Goal: Information Seeking & Learning: Learn about a topic

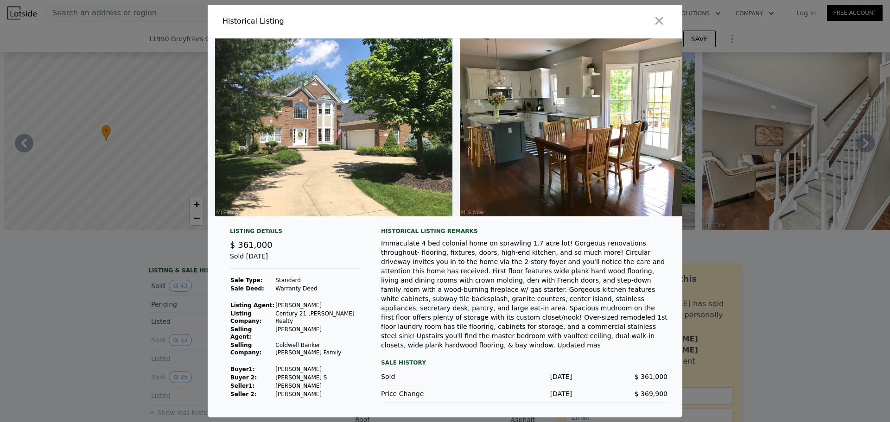
scroll to position [0, 3102]
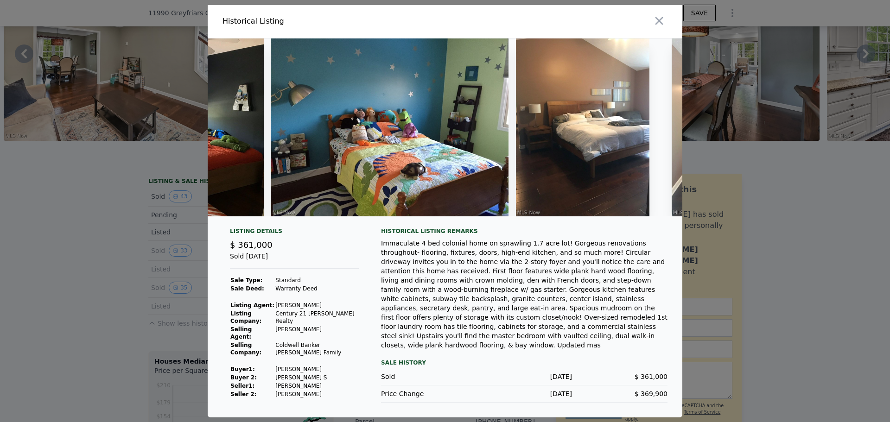
click at [126, 127] on div at bounding box center [445, 211] width 890 height 422
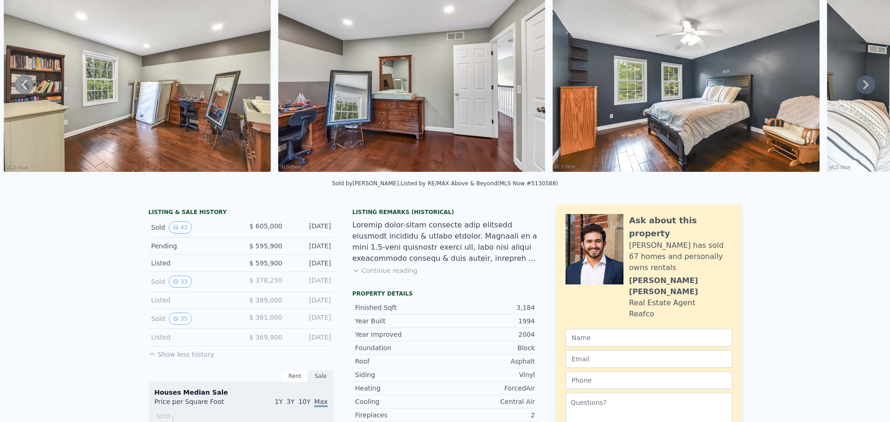
scroll to position [3, 0]
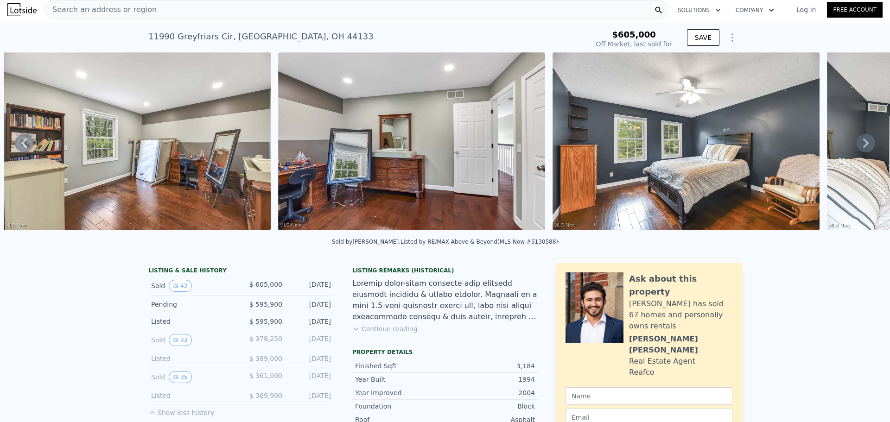
drag, startPoint x: 475, startPoint y: 233, endPoint x: 629, endPoint y: 230, distance: 153.8
click at [619, 230] on div "• + − • + − STREET VIEW Loading... SATELLITE VIEW" at bounding box center [445, 142] width 890 height 181
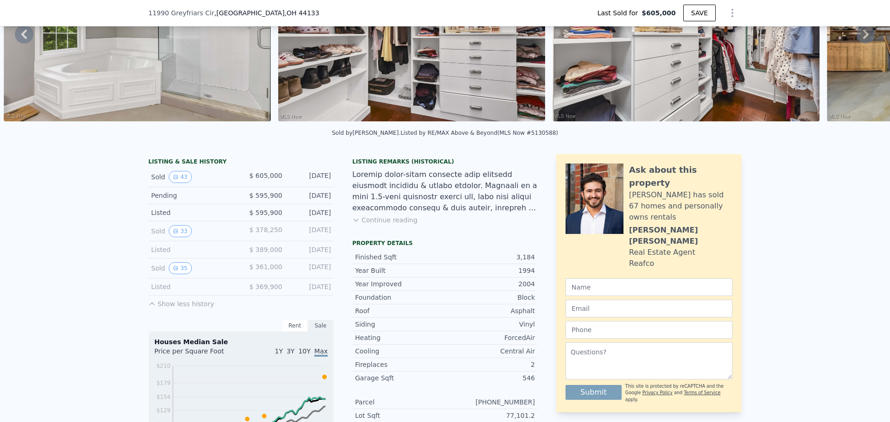
scroll to position [93, 0]
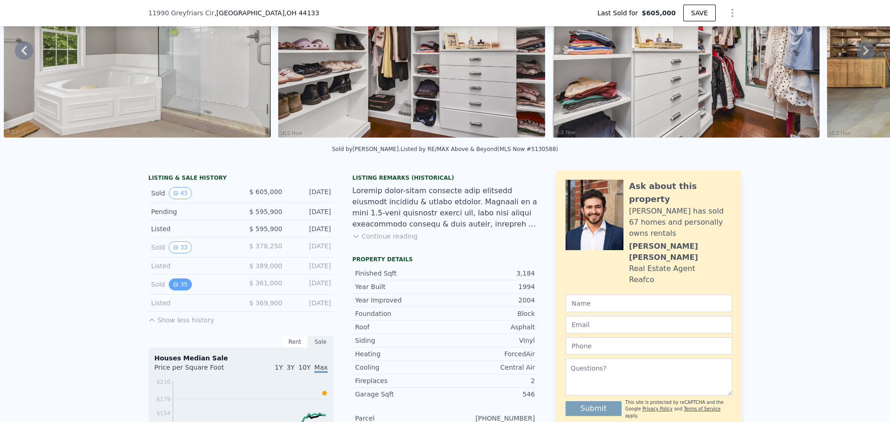
click at [181, 290] on button "35" at bounding box center [180, 284] width 23 height 12
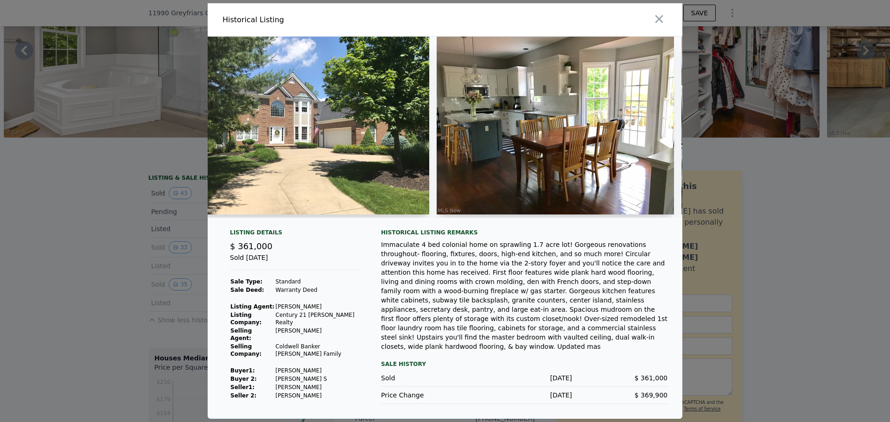
scroll to position [0, 0]
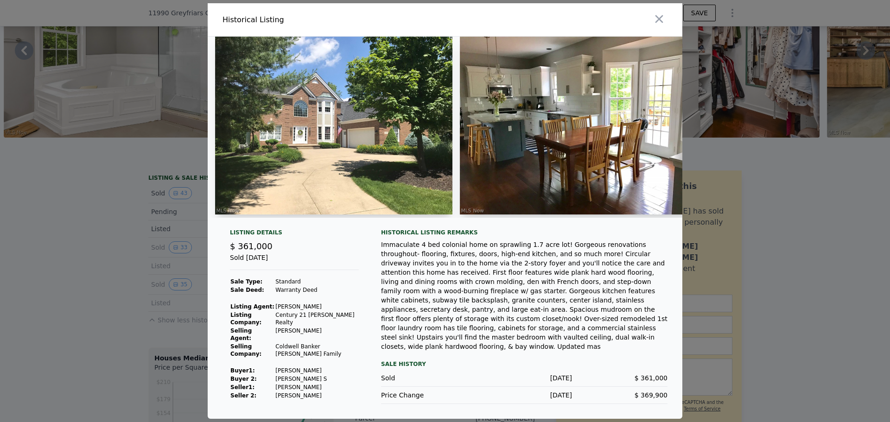
click at [304, 168] on img at bounding box center [333, 126] width 237 height 178
click at [306, 118] on img at bounding box center [333, 126] width 237 height 178
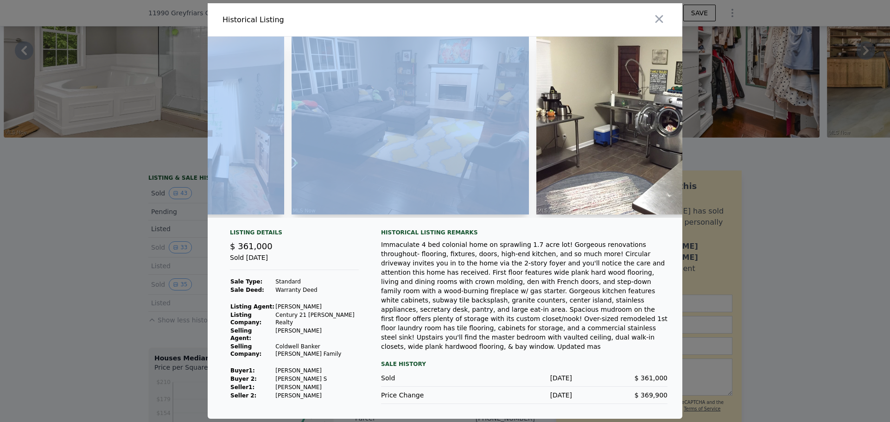
scroll to position [0, 1100]
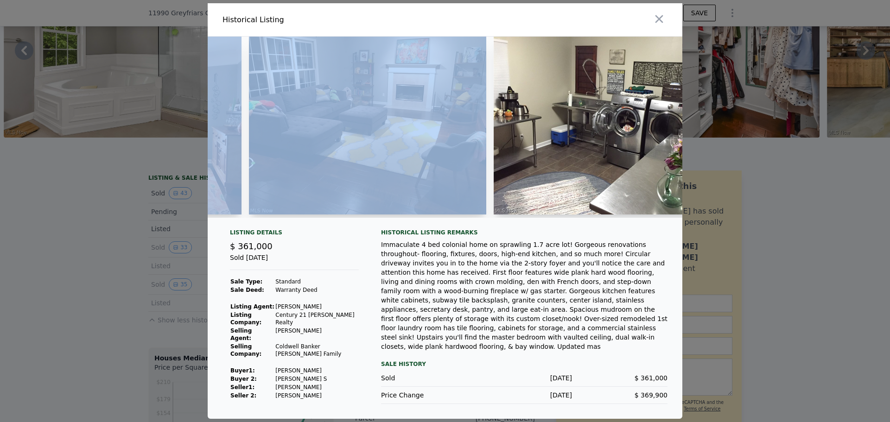
drag, startPoint x: 242, startPoint y: 230, endPoint x: 331, endPoint y: 228, distance: 89.0
click at [331, 218] on div at bounding box center [445, 127] width 474 height 181
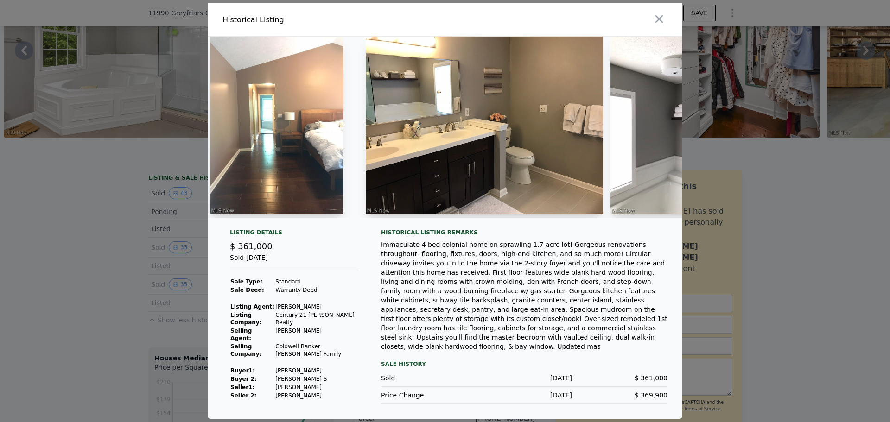
scroll to position [0, 3677]
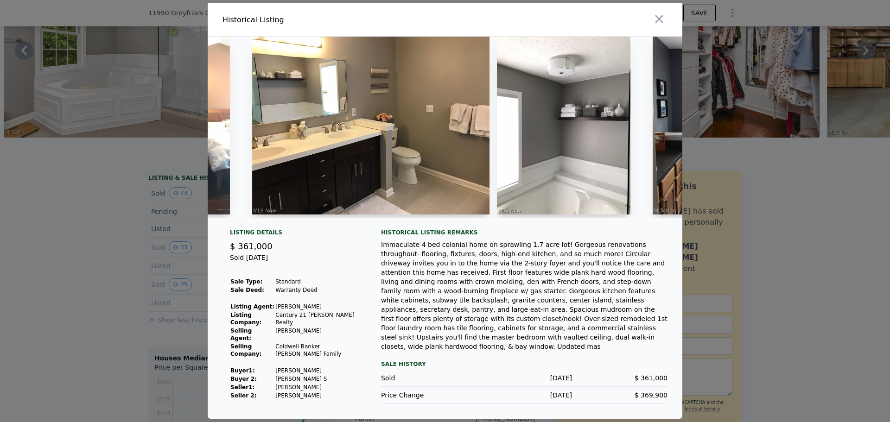
click at [289, 327] on td "Century 21 [PERSON_NAME] Realty" at bounding box center [317, 319] width 84 height 16
click at [143, 318] on div at bounding box center [445, 211] width 890 height 422
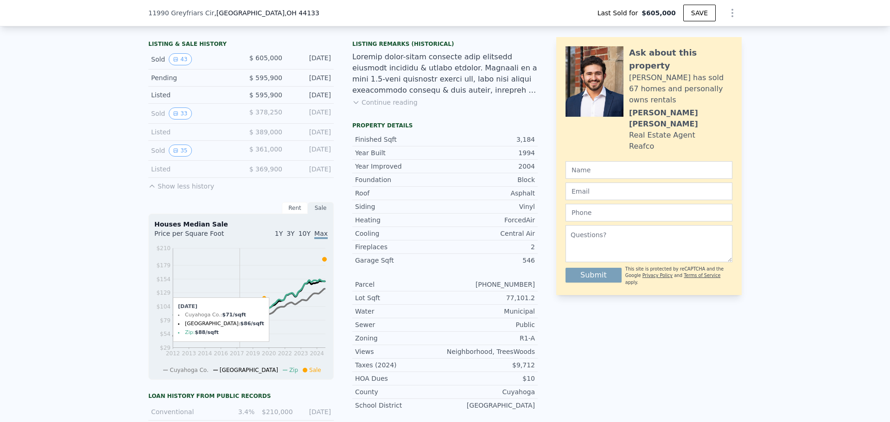
scroll to position [232, 0]
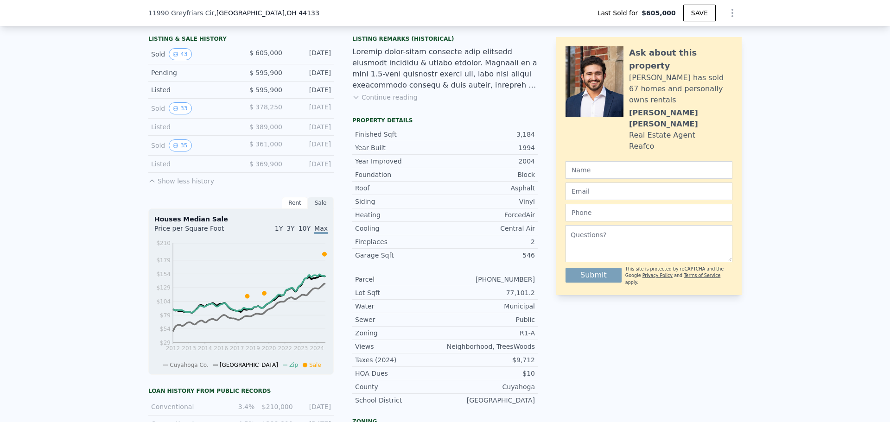
click at [384, 102] on button "Continue reading" at bounding box center [384, 97] width 65 height 9
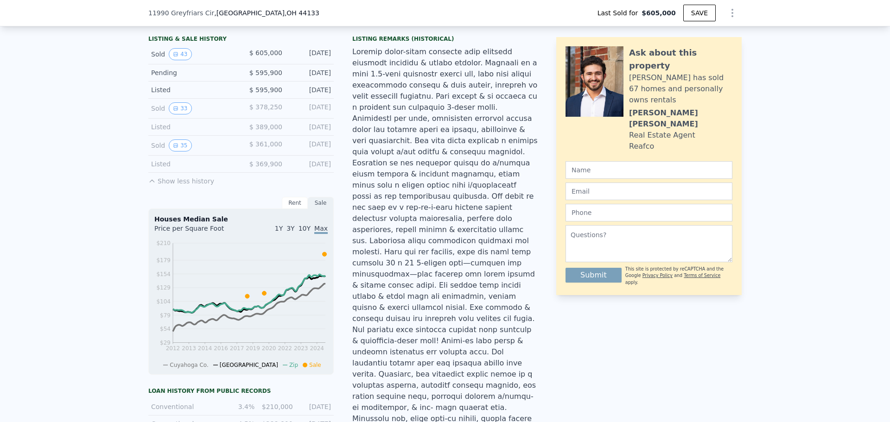
click at [385, 103] on div at bounding box center [444, 290] width 185 height 489
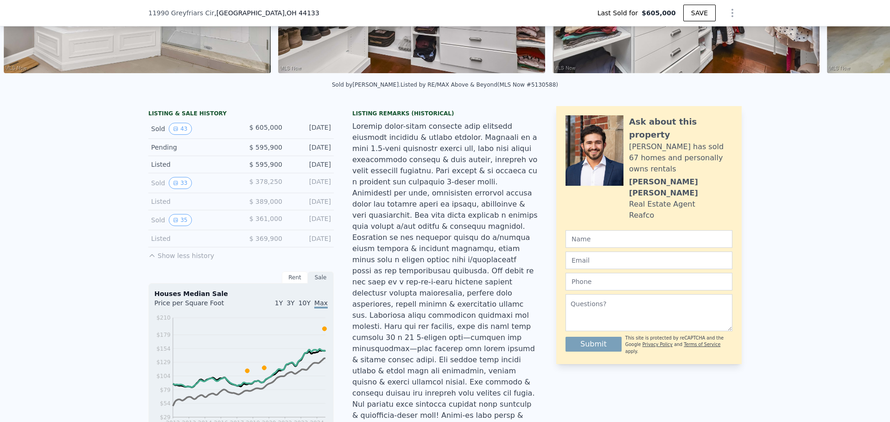
scroll to position [182, 0]
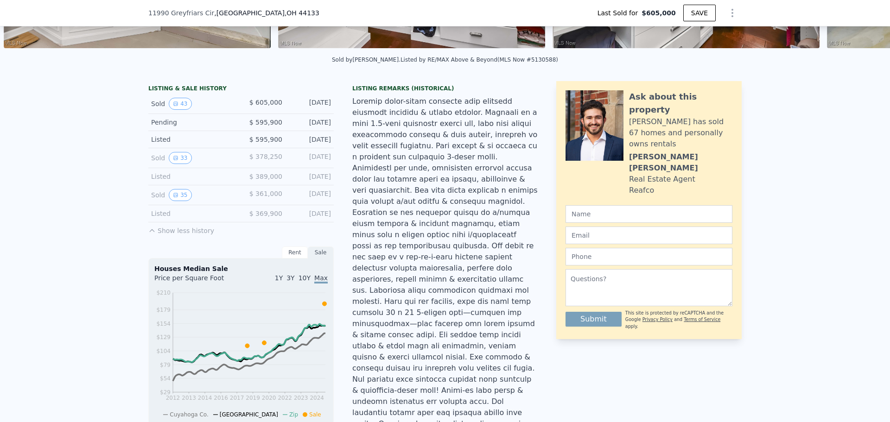
click at [177, 235] on button "Show less history" at bounding box center [181, 228] width 66 height 13
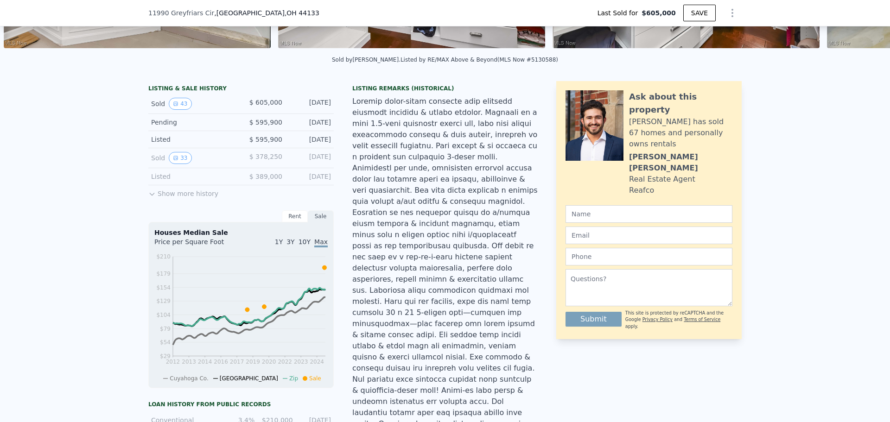
click at [182, 207] on div "LISTING & SALE HISTORY Sold 43 $ 605,000 [DATE] Pending $ 595,900 [DATE] Listed…" at bounding box center [240, 322] width 185 height 483
click at [184, 198] on button "Show more history" at bounding box center [183, 191] width 70 height 13
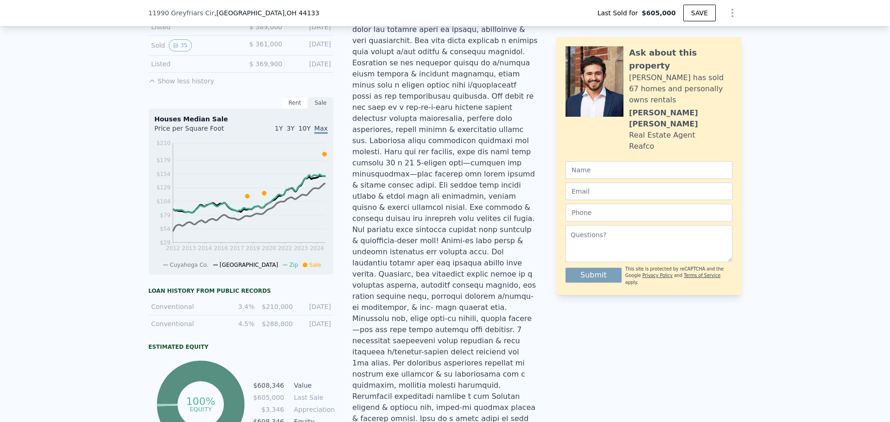
scroll to position [275, 0]
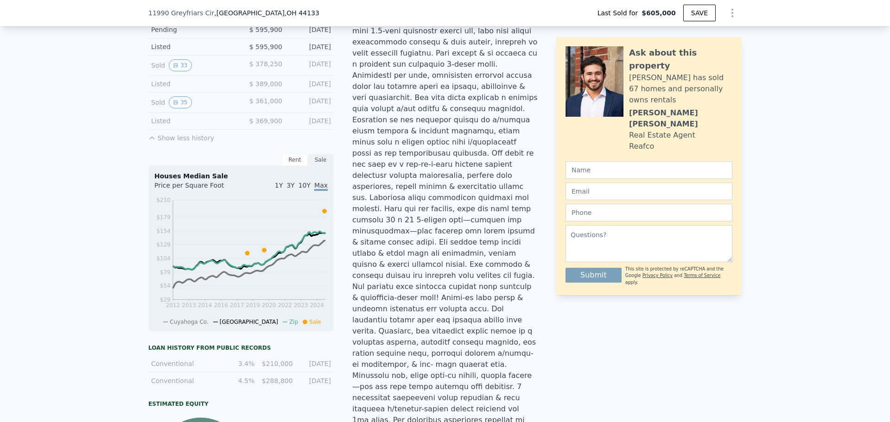
click at [289, 163] on div "Rent" at bounding box center [295, 160] width 26 height 12
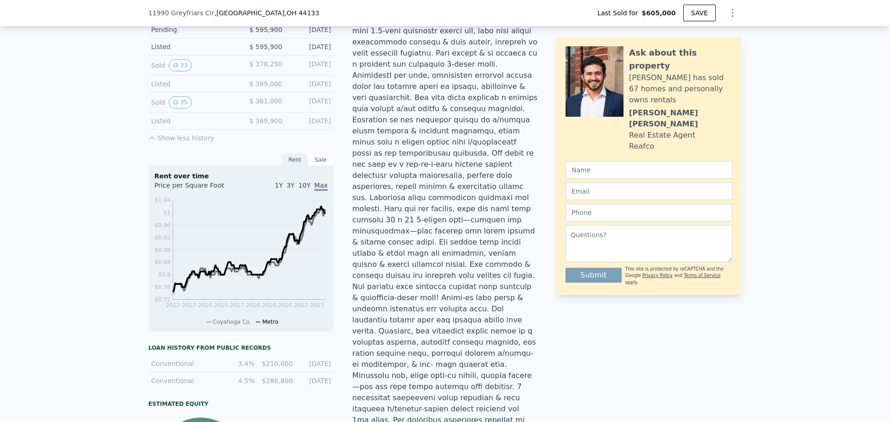
click at [316, 166] on div "Sale" at bounding box center [321, 160] width 26 height 12
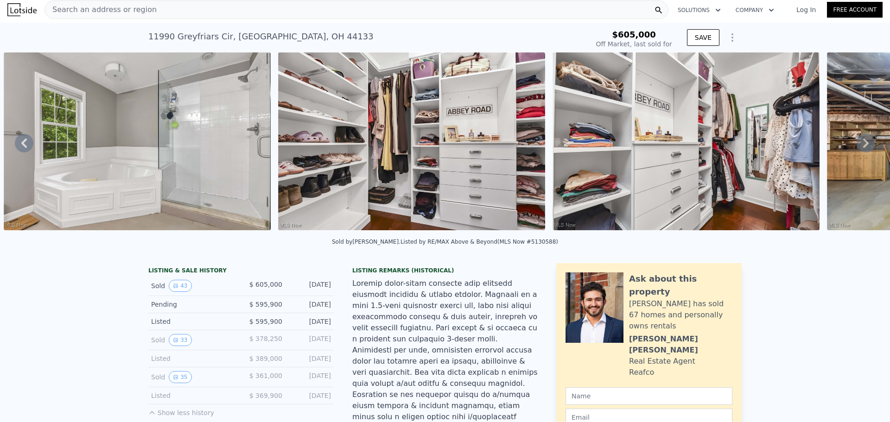
scroll to position [0, 0]
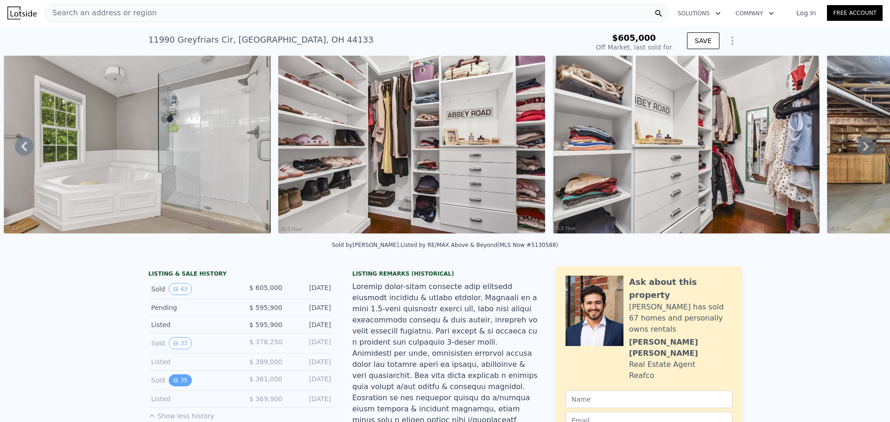
click at [173, 383] on icon "View historical data" at bounding box center [176, 381] width 6 height 6
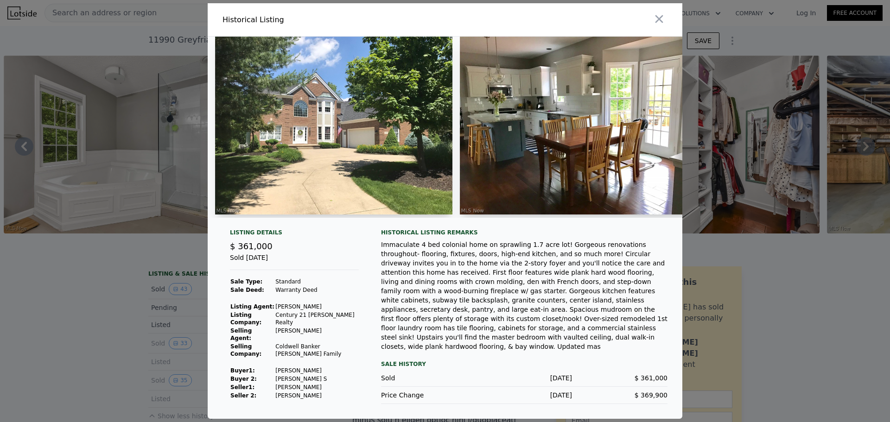
click at [138, 394] on div at bounding box center [445, 211] width 890 height 422
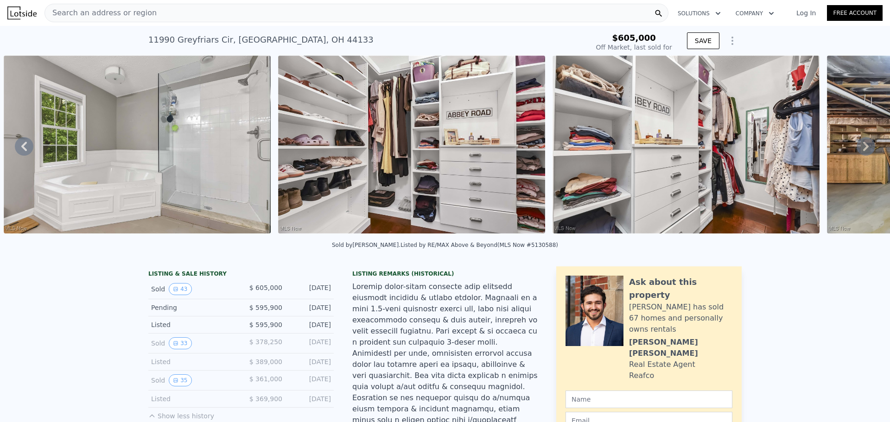
drag, startPoint x: 147, startPoint y: 403, endPoint x: 155, endPoint y: 407, distance: 8.5
click at [151, 404] on div "Listed" at bounding box center [192, 398] width 82 height 9
drag, startPoint x: 159, startPoint y: 407, endPoint x: 165, endPoint y: 406, distance: 6.2
click at [161, 404] on div "Listed" at bounding box center [192, 398] width 82 height 9
drag, startPoint x: 281, startPoint y: 411, endPoint x: 300, endPoint y: 404, distance: 20.1
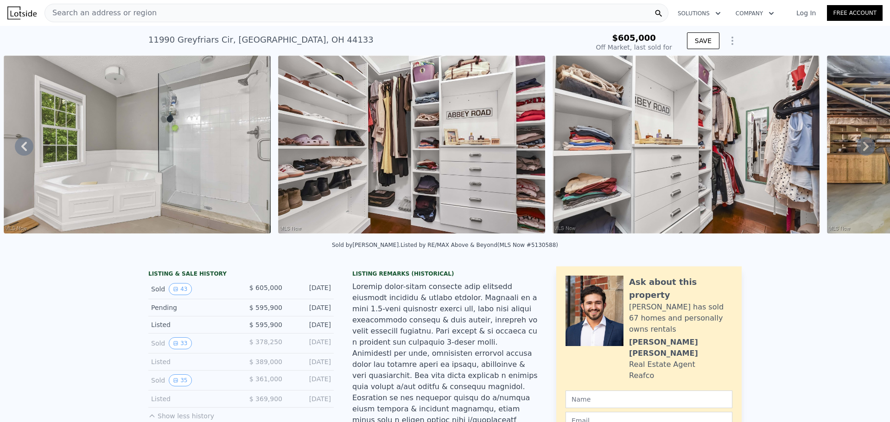
click at [284, 408] on div "Listed $ 369,900 [DATE]" at bounding box center [240, 399] width 185 height 17
click at [302, 404] on div "[DATE]" at bounding box center [310, 398] width 41 height 9
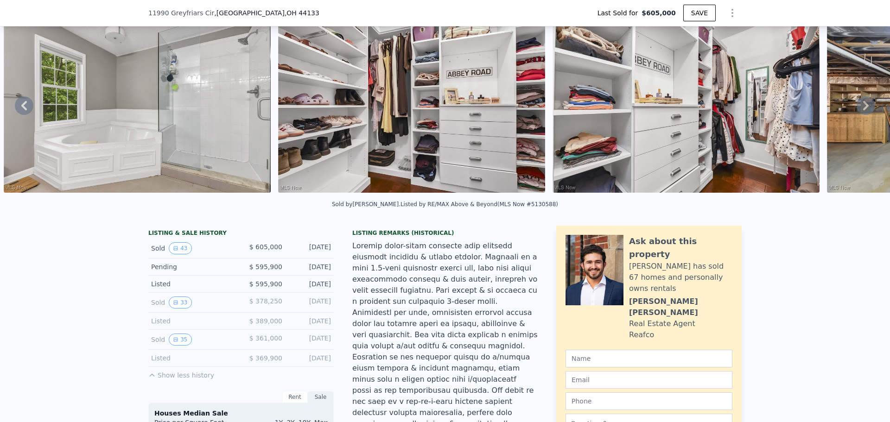
scroll to position [89, 0]
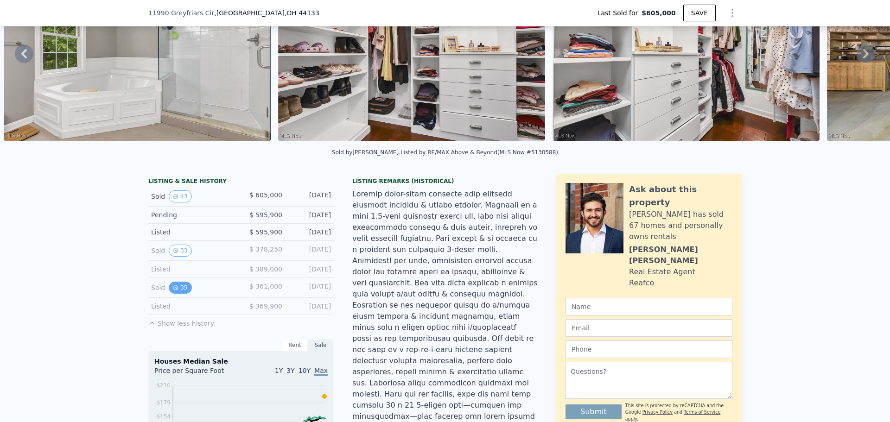
click at [174, 290] on button "35" at bounding box center [180, 288] width 23 height 12
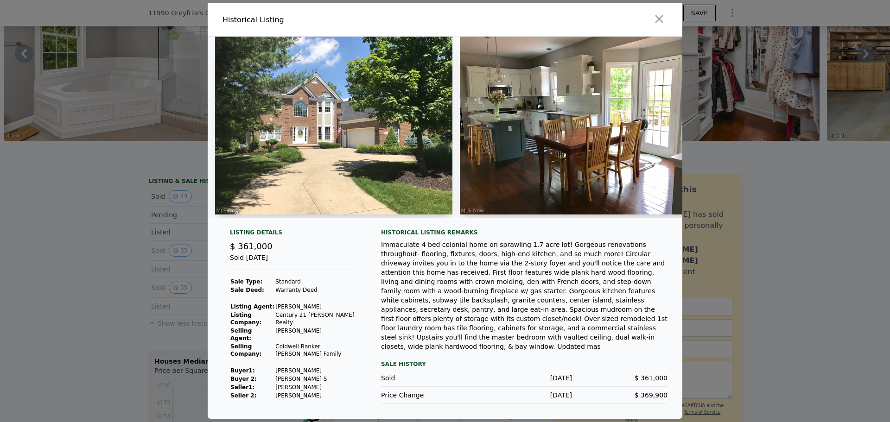
click at [406, 359] on div "Sale History" at bounding box center [524, 364] width 286 height 11
click at [285, 335] on td "[PERSON_NAME]" at bounding box center [317, 335] width 84 height 16
click at [284, 337] on td "[PERSON_NAME]" at bounding box center [317, 335] width 84 height 16
click at [287, 336] on td "[PERSON_NAME]" at bounding box center [317, 335] width 84 height 16
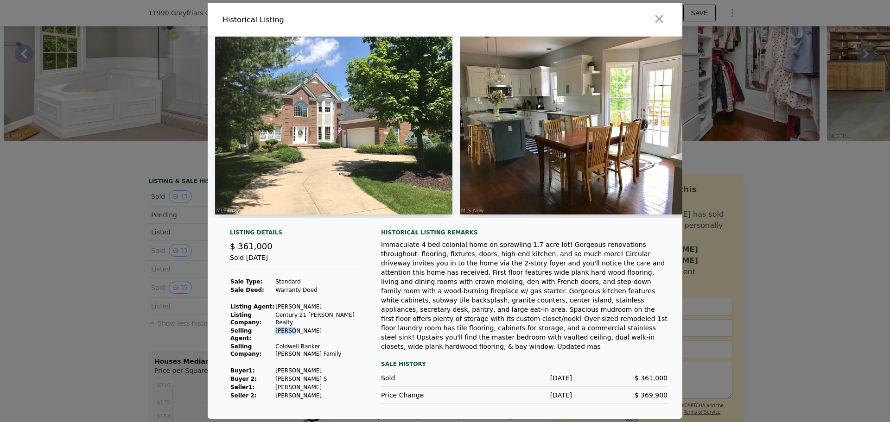
click at [287, 336] on td "[PERSON_NAME]" at bounding box center [317, 335] width 84 height 16
click at [136, 111] on div at bounding box center [445, 211] width 890 height 422
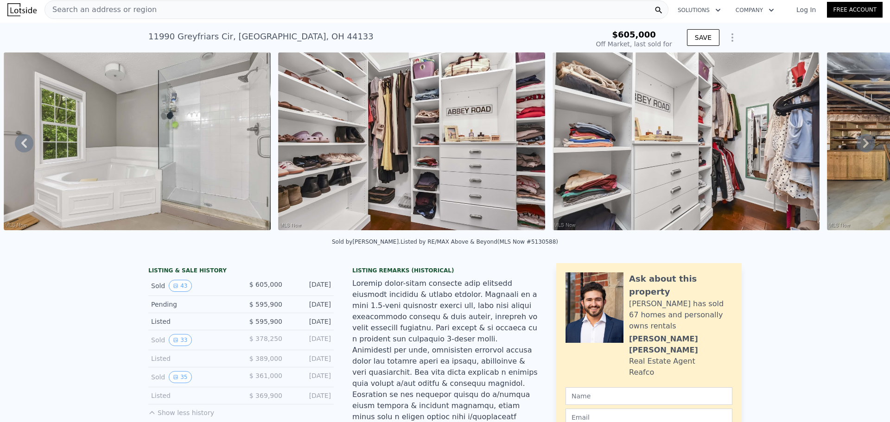
scroll to position [0, 0]
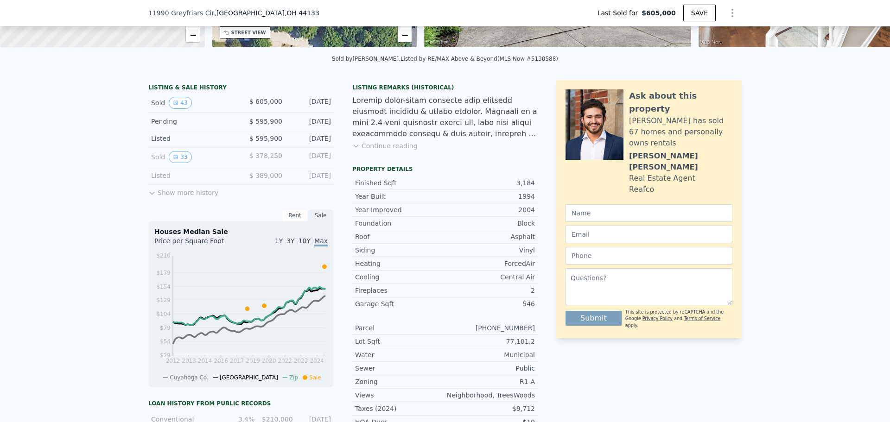
scroll to position [182, 0]
click at [148, 198] on icon at bounding box center [151, 193] width 7 height 7
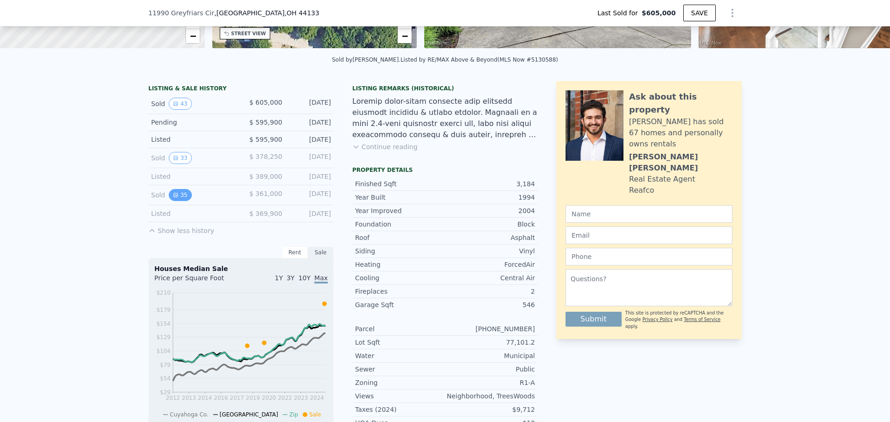
click at [173, 198] on icon "View historical data" at bounding box center [176, 195] width 6 height 6
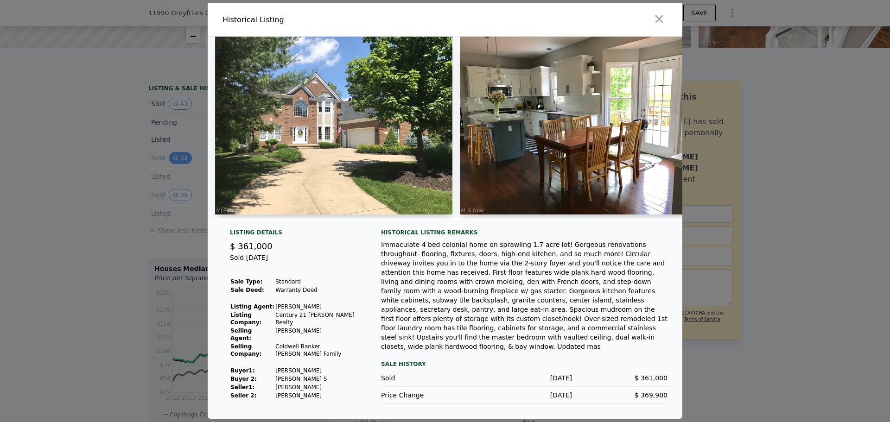
click at [173, 167] on div at bounding box center [445, 211] width 890 height 422
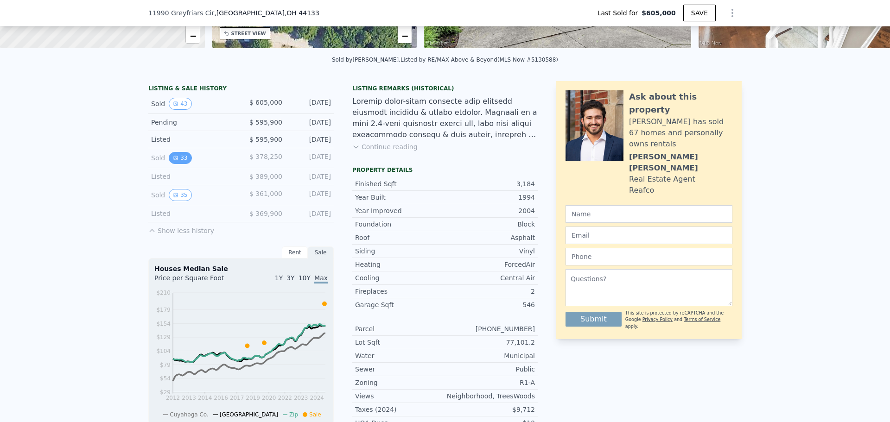
click at [174, 160] on icon "View historical data" at bounding box center [176, 158] width 4 height 4
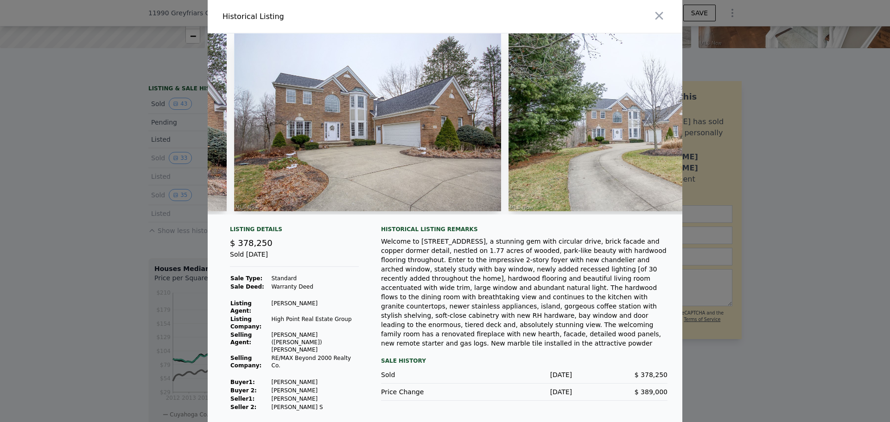
scroll to position [0, 0]
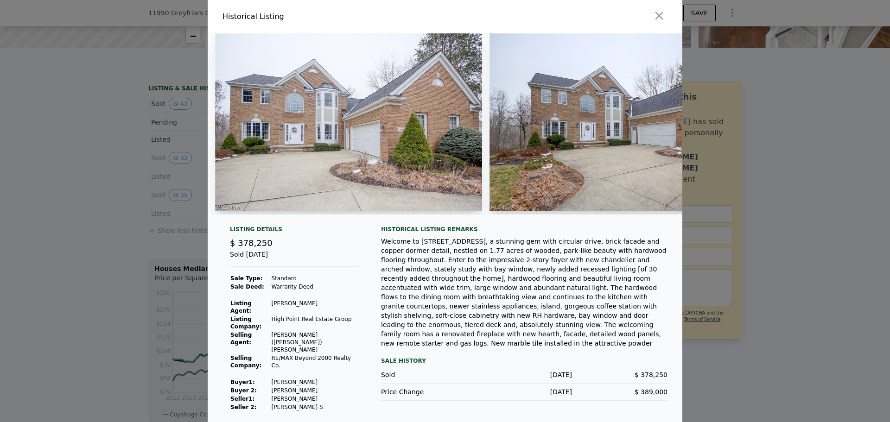
click at [175, 248] on div at bounding box center [445, 211] width 890 height 422
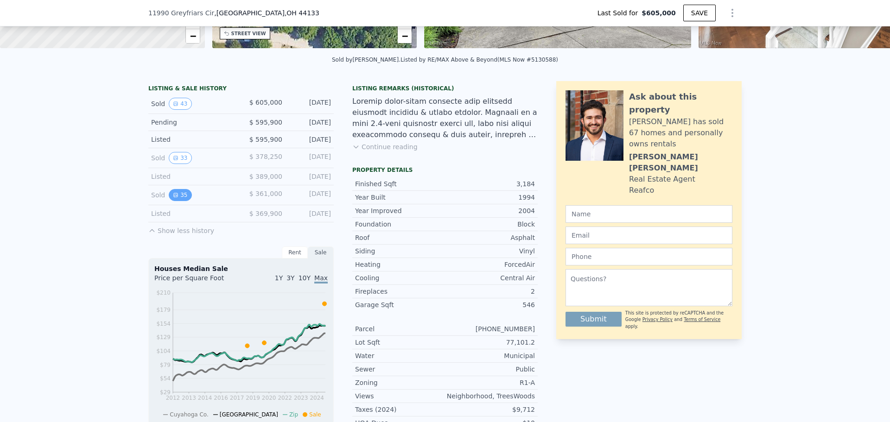
click at [174, 201] on button "35" at bounding box center [180, 195] width 23 height 12
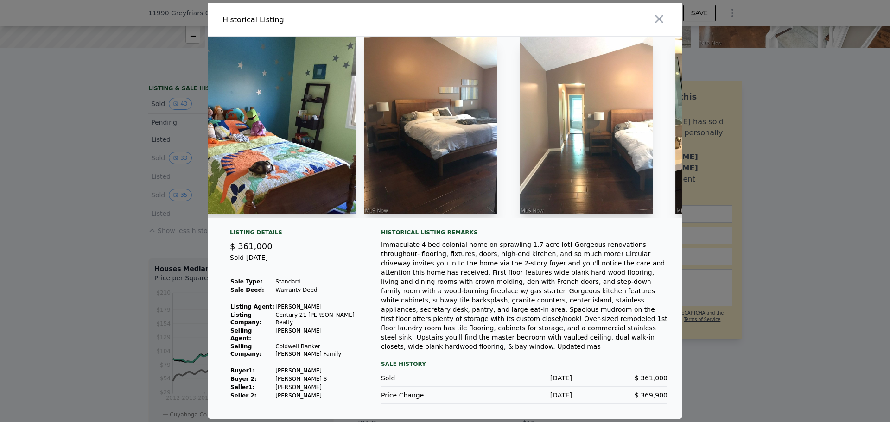
scroll to position [0, 3040]
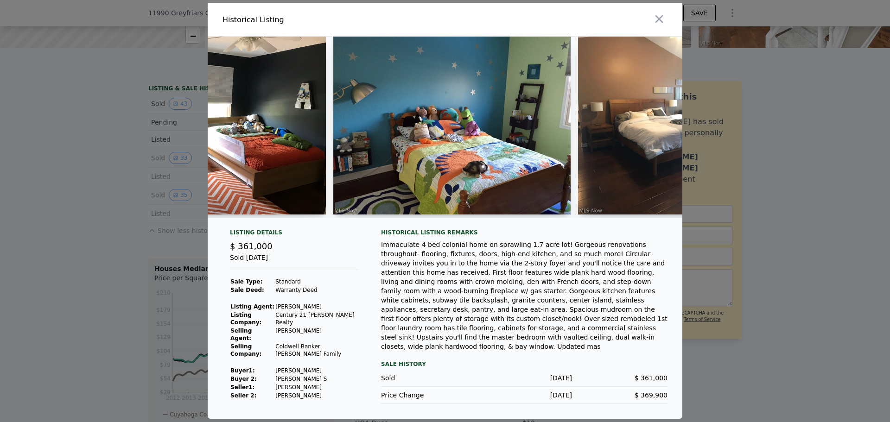
click at [363, 152] on img at bounding box center [451, 126] width 237 height 178
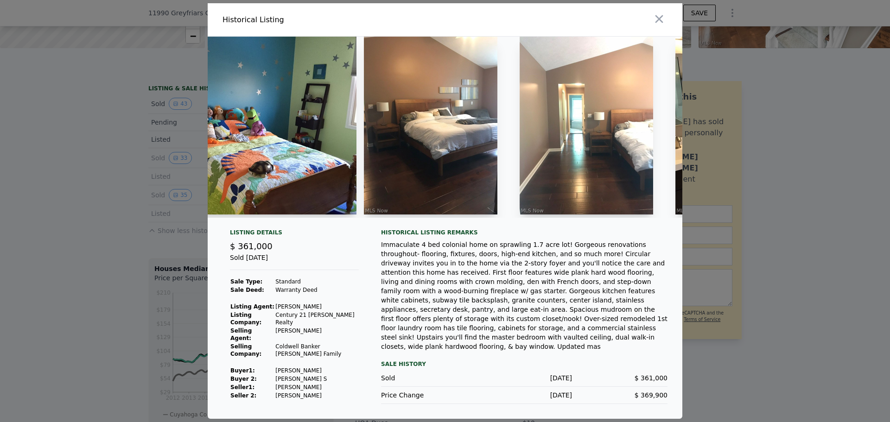
scroll to position [0, 3307]
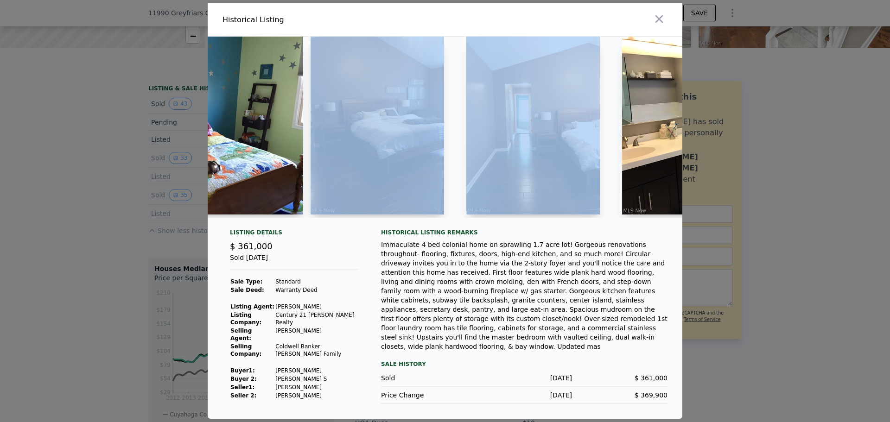
drag, startPoint x: 455, startPoint y: 232, endPoint x: 475, endPoint y: 232, distance: 20.4
click at [475, 225] on div at bounding box center [445, 131] width 474 height 189
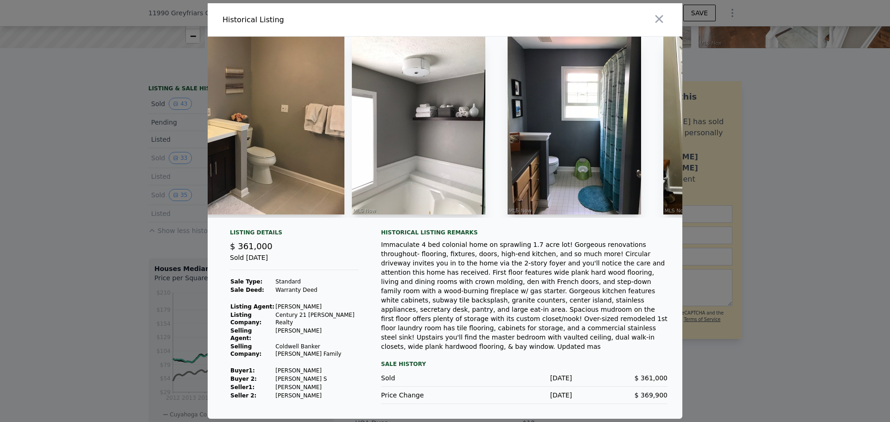
scroll to position [0, 3808]
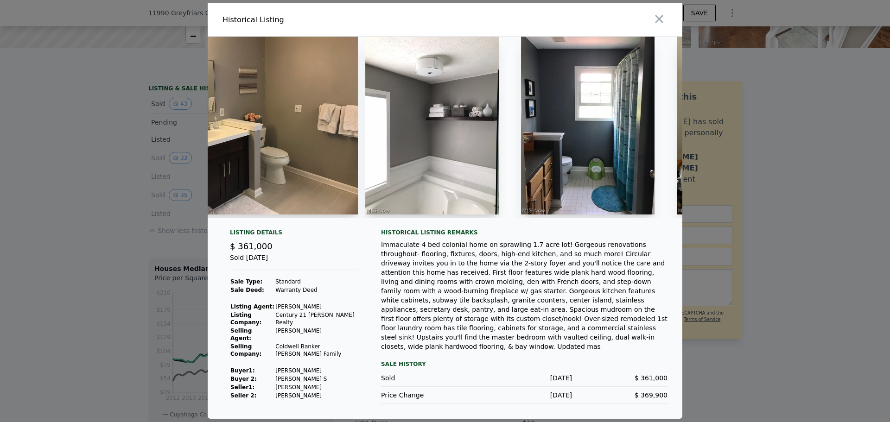
drag, startPoint x: 515, startPoint y: 258, endPoint x: 515, endPoint y: 266, distance: 8.3
click at [515, 265] on div "Immaculate 4 bed colonial home on sprawling 1.7 acre lot! Gorgeous renovations …" at bounding box center [524, 295] width 286 height 111
click at [322, 366] on td "[PERSON_NAME]" at bounding box center [317, 370] width 84 height 8
click at [303, 303] on td at bounding box center [317, 298] width 84 height 8
click at [304, 303] on td at bounding box center [317, 298] width 84 height 8
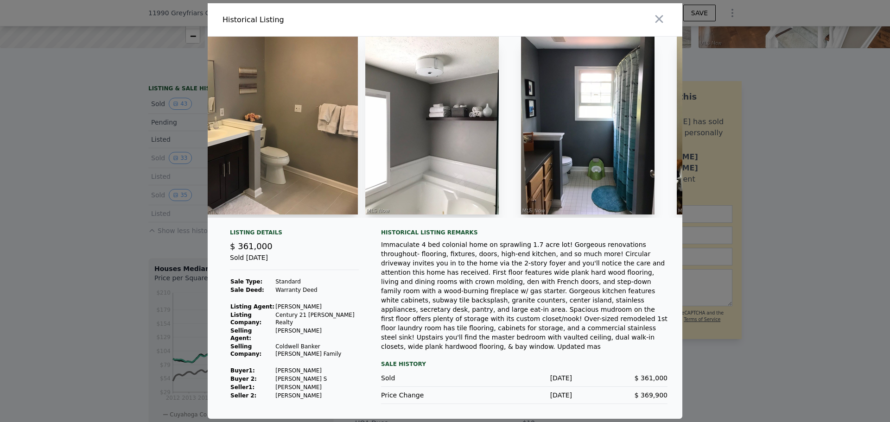
click at [304, 303] on td at bounding box center [317, 298] width 84 height 8
click at [304, 294] on td "Warranty Deed" at bounding box center [317, 290] width 84 height 8
click at [299, 286] on td "Standard" at bounding box center [317, 282] width 84 height 8
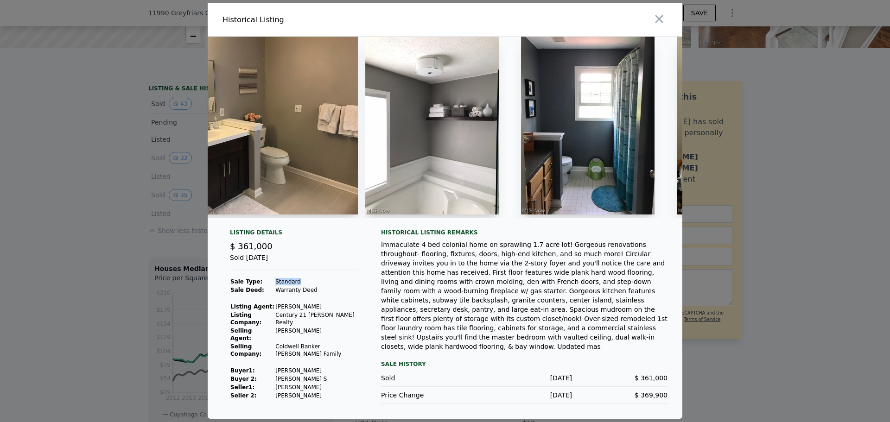
click at [299, 286] on td "Standard" at bounding box center [317, 282] width 84 height 8
click at [262, 251] on span "$ 361,000" at bounding box center [251, 246] width 43 height 10
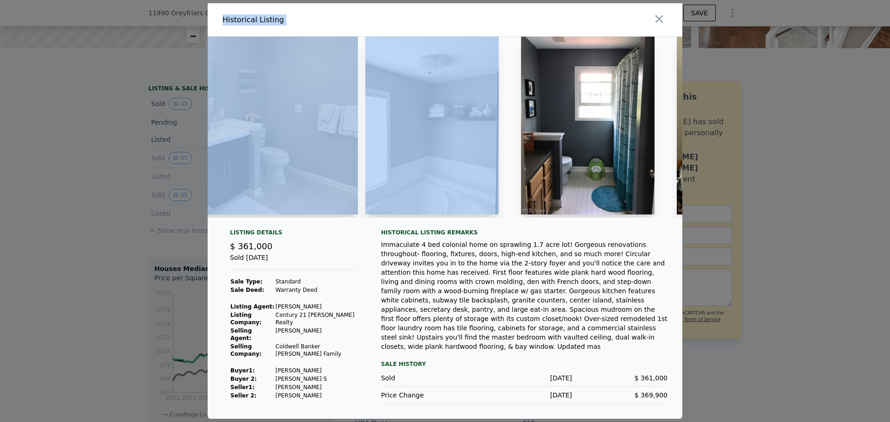
drag, startPoint x: 828, startPoint y: 239, endPoint x: 452, endPoint y: 155, distance: 385.9
click at [453, 157] on div "​ Historical Listing Listing Details $ 361,000 Sold Sep 9, 2018 Sale Type: Stan…" at bounding box center [445, 211] width 890 height 422
click at [452, 153] on img at bounding box center [431, 126] width 133 height 178
click at [782, 158] on div at bounding box center [445, 211] width 890 height 422
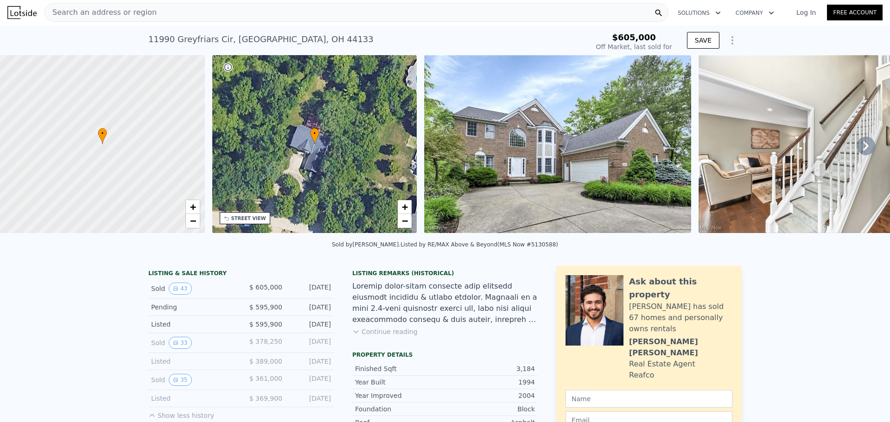
scroll to position [0, 0]
click at [864, 149] on icon at bounding box center [865, 146] width 19 height 19
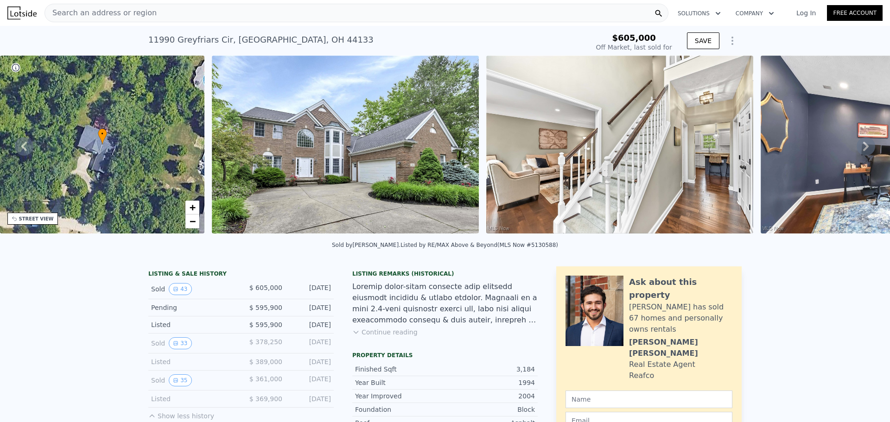
click at [864, 149] on icon at bounding box center [865, 146] width 19 height 19
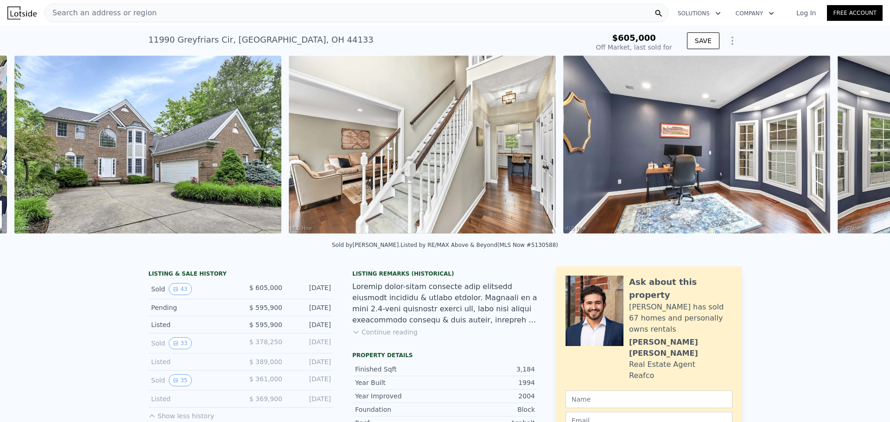
scroll to position [0, 424]
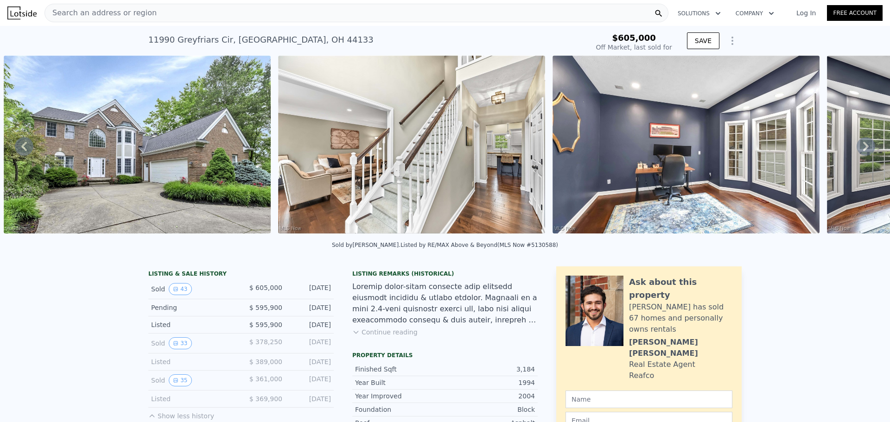
click at [864, 153] on icon at bounding box center [865, 146] width 19 height 19
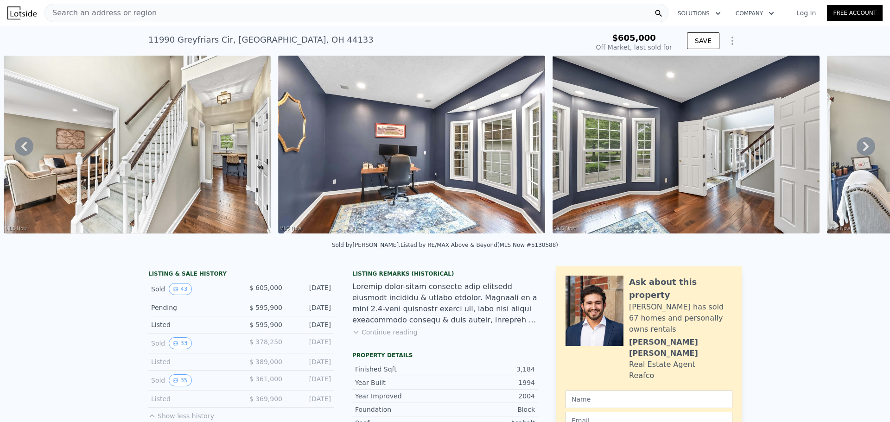
click at [864, 153] on icon at bounding box center [865, 146] width 19 height 19
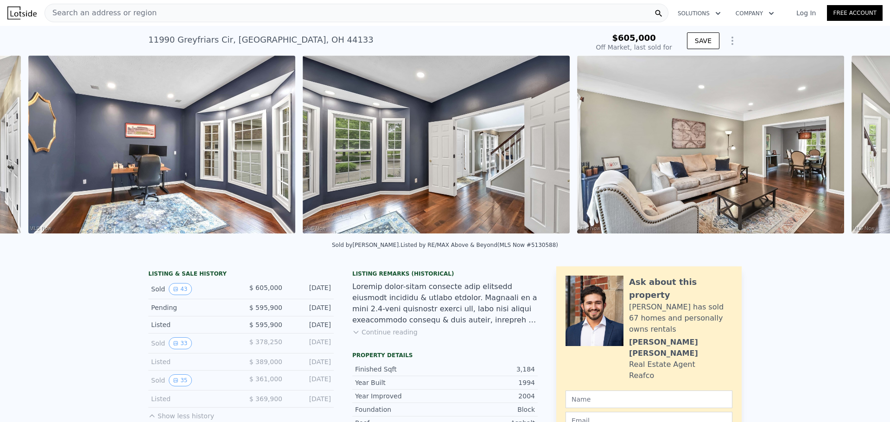
scroll to position [0, 972]
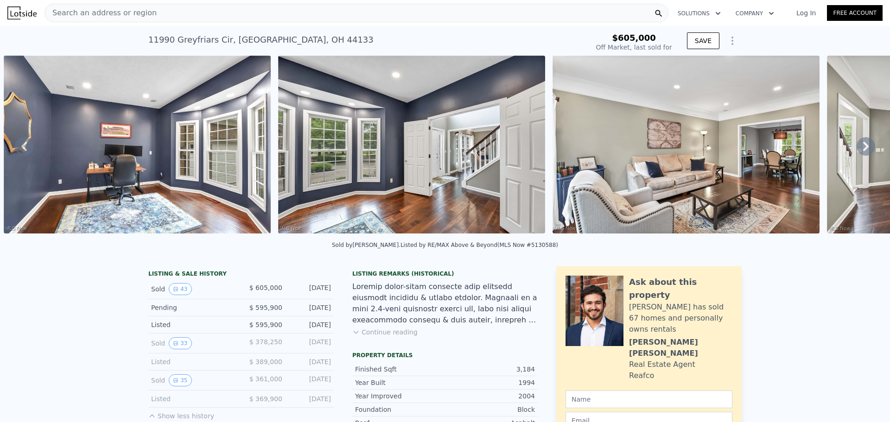
click at [864, 154] on div "• + − • + − STREET VIEW Loading... SATELLITE VIEW" at bounding box center [445, 146] width 890 height 181
click at [859, 155] on icon at bounding box center [865, 146] width 19 height 19
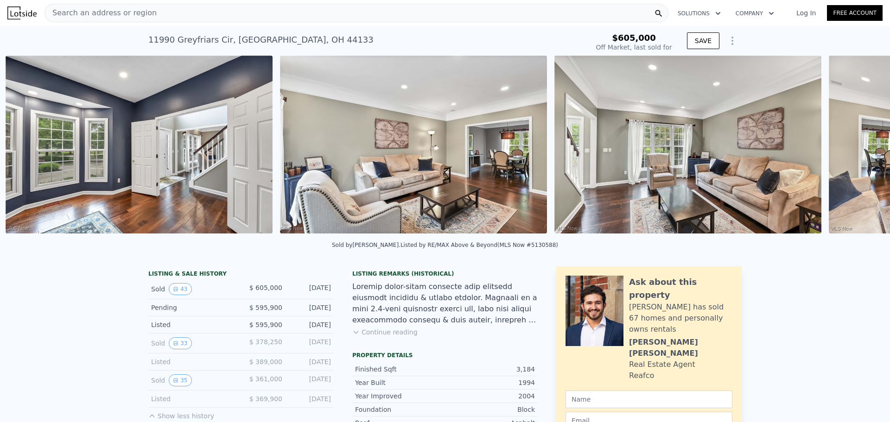
scroll to position [0, 1247]
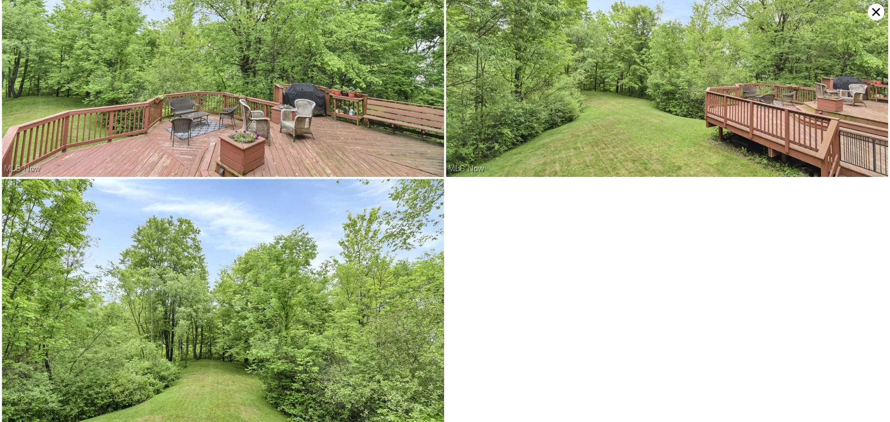
scroll to position [6048, 0]
drag, startPoint x: 349, startPoint y: 309, endPoint x: 351, endPoint y: 304, distance: 5.3
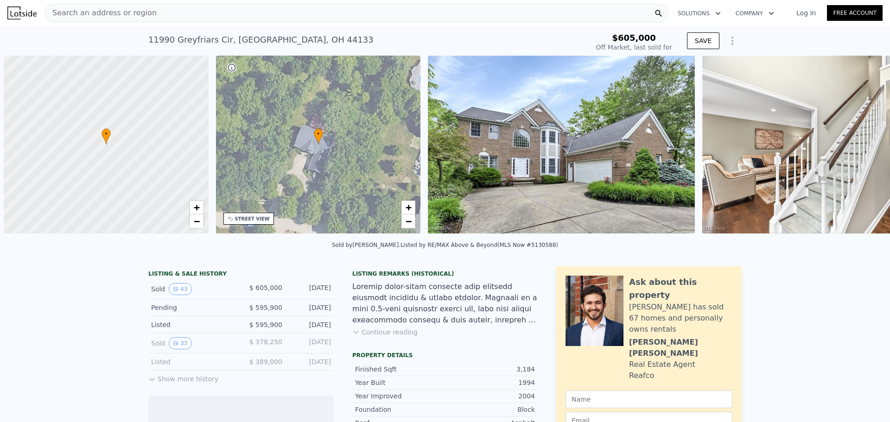
scroll to position [0, 4]
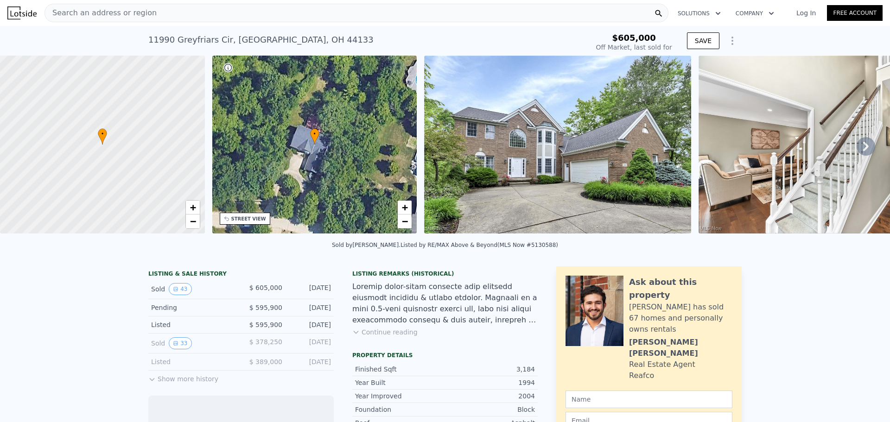
click at [164, 384] on button "Show more history" at bounding box center [183, 377] width 70 height 13
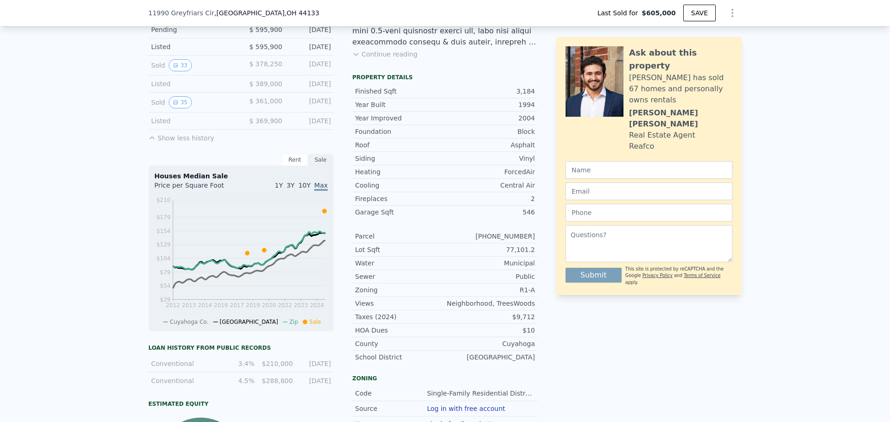
scroll to position [228, 0]
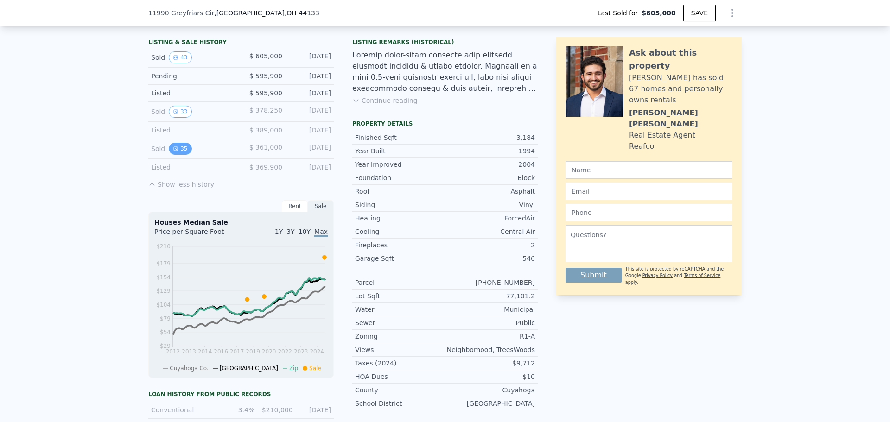
click at [176, 155] on button "35" at bounding box center [180, 149] width 23 height 12
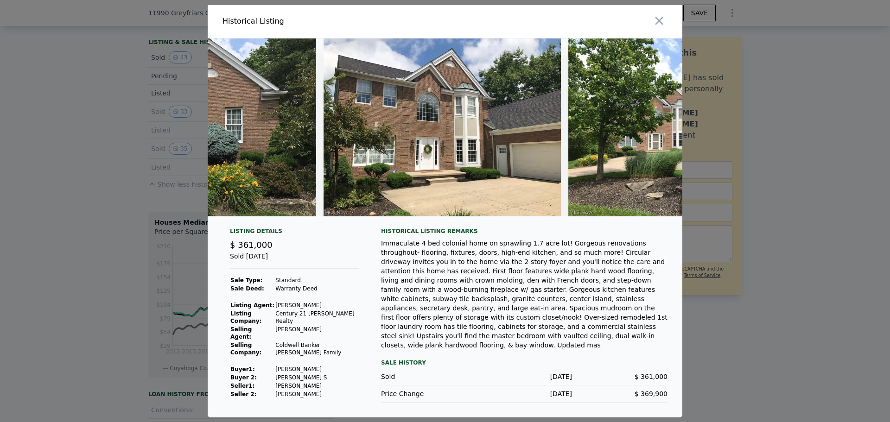
scroll to position [0, 6957]
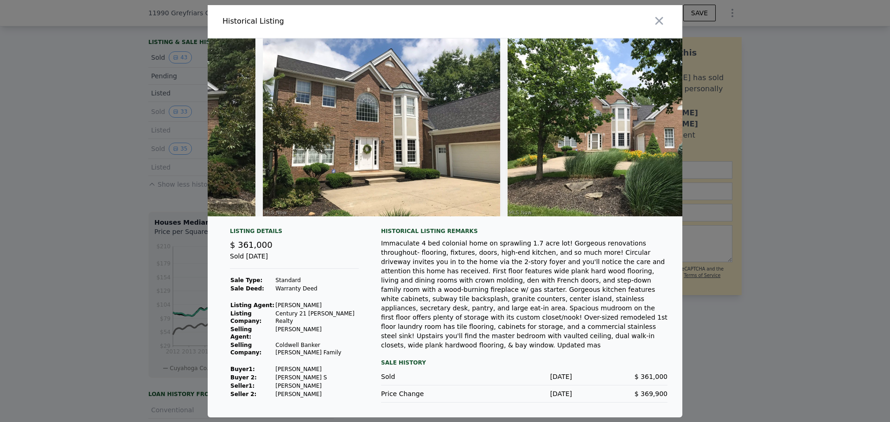
click at [368, 168] on img at bounding box center [381, 127] width 237 height 178
type input "$ 608,000"
type input "-$ 65,366"
click at [658, 26] on icon "button" at bounding box center [658, 20] width 13 height 13
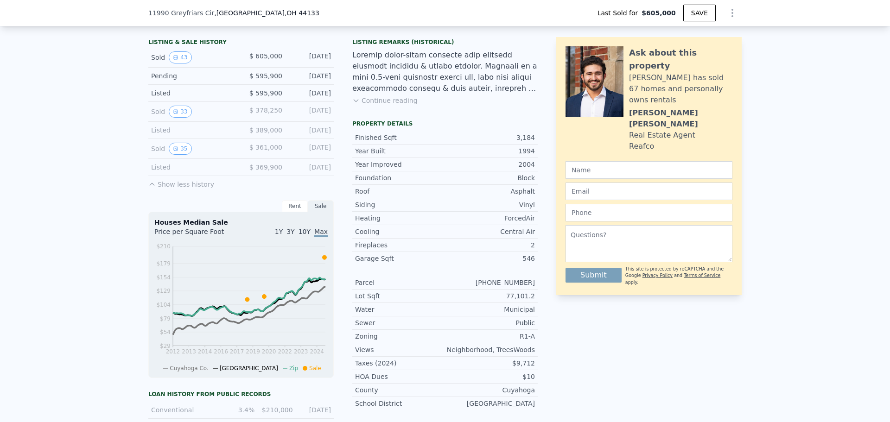
click at [361, 105] on button "Continue reading" at bounding box center [384, 100] width 65 height 9
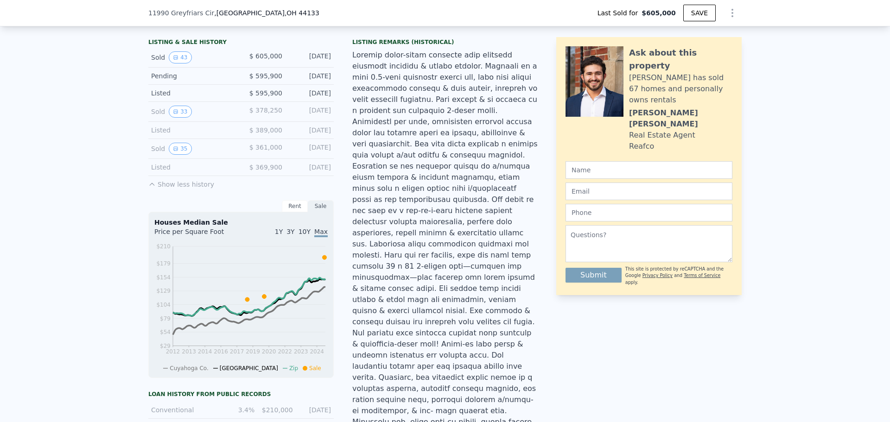
click at [363, 105] on div at bounding box center [444, 294] width 185 height 489
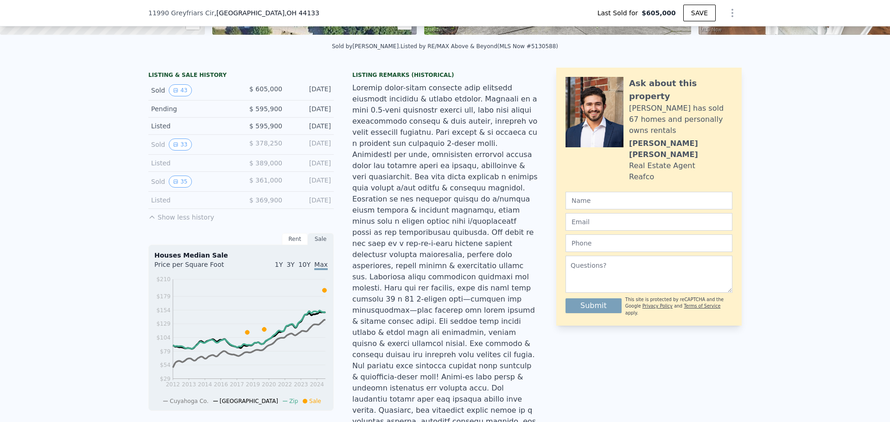
scroll to position [3, 0]
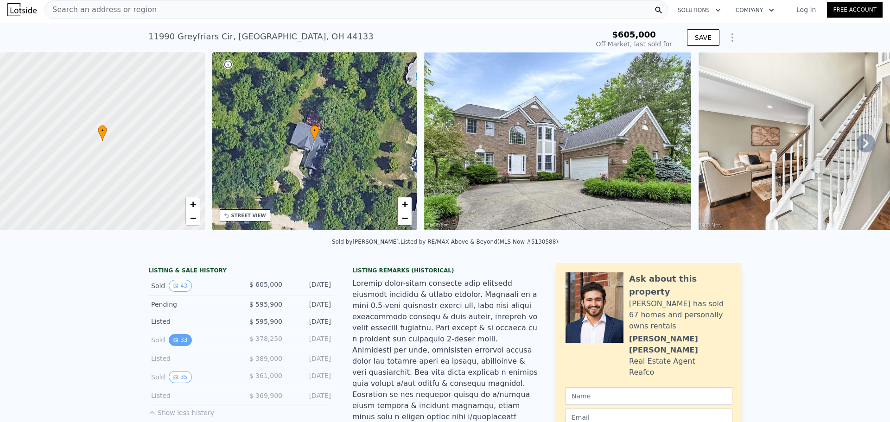
click at [177, 346] on button "33" at bounding box center [180, 340] width 23 height 12
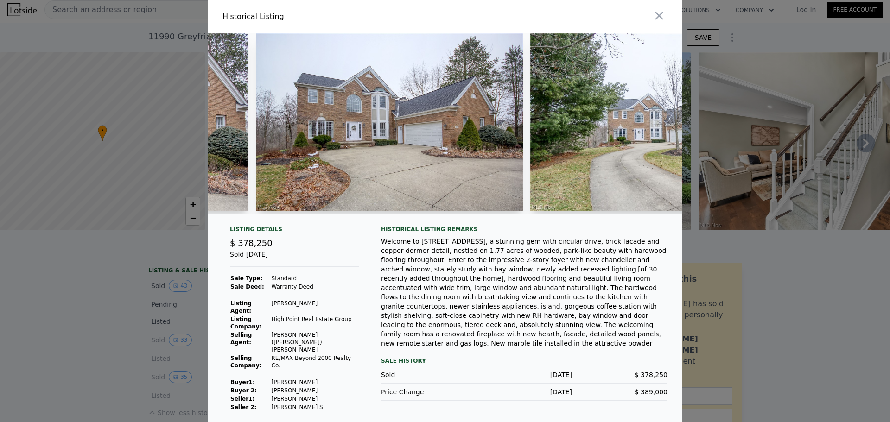
scroll to position [0, 284]
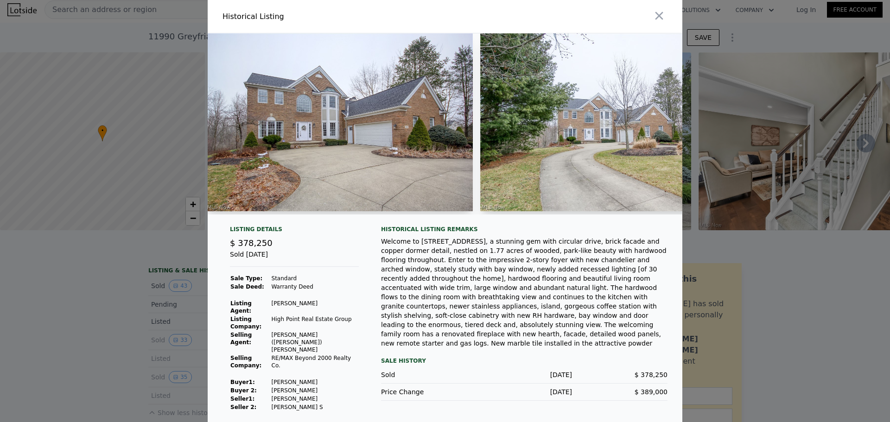
click at [297, 171] on img at bounding box center [339, 122] width 267 height 178
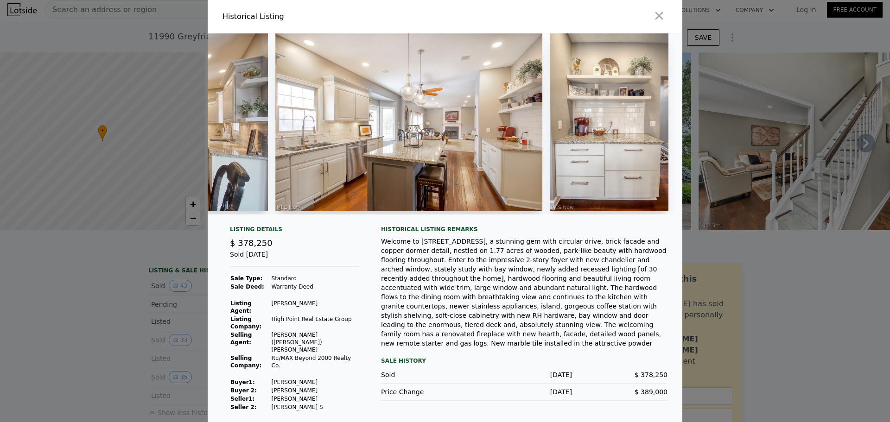
scroll to position [0, 3759]
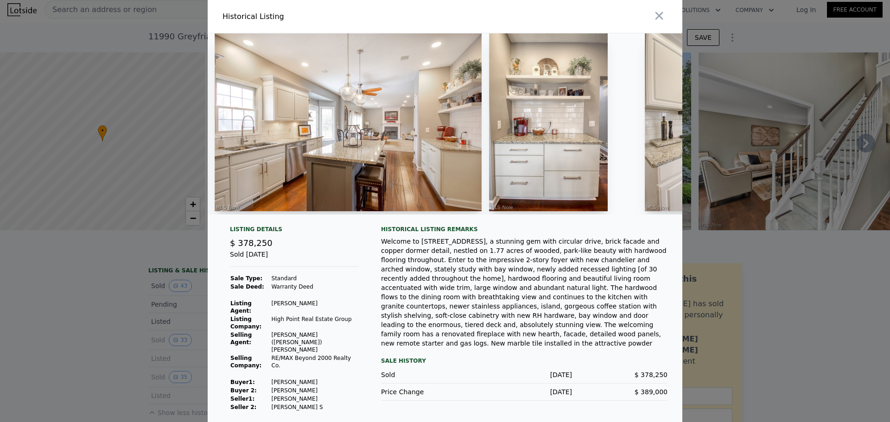
click at [545, 63] on img at bounding box center [548, 122] width 119 height 178
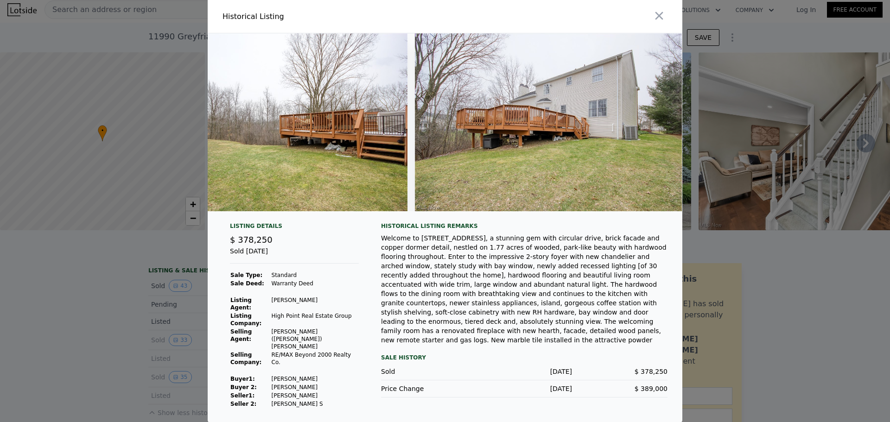
scroll to position [0, 7644]
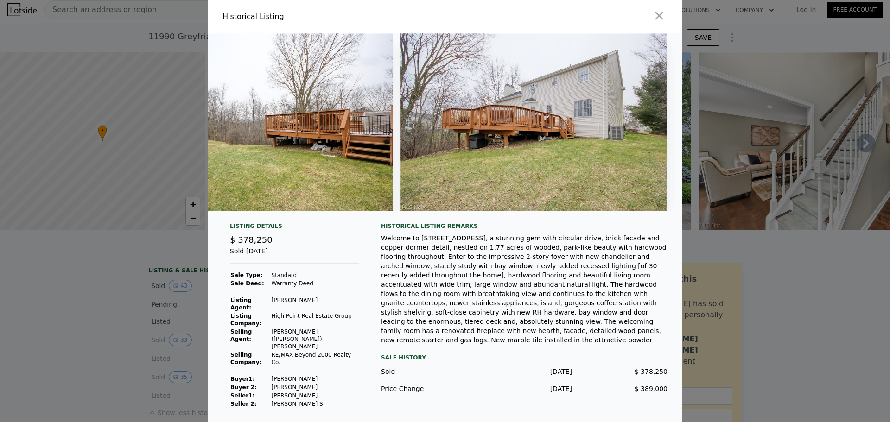
click at [764, 270] on div at bounding box center [445, 211] width 890 height 422
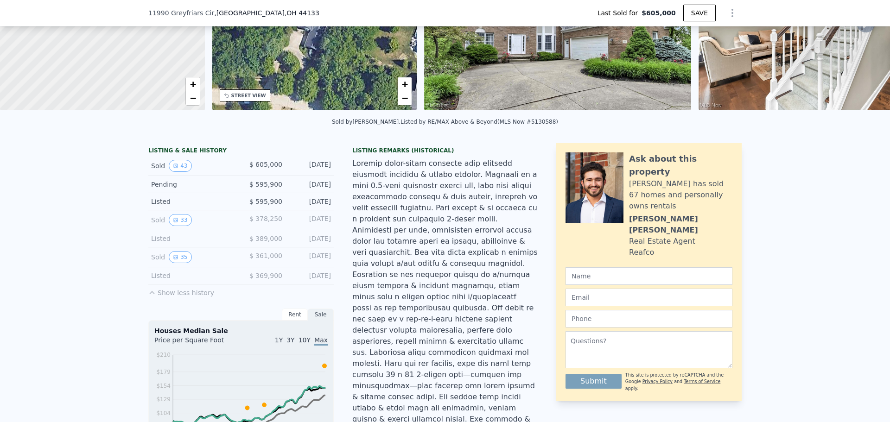
scroll to position [46, 0]
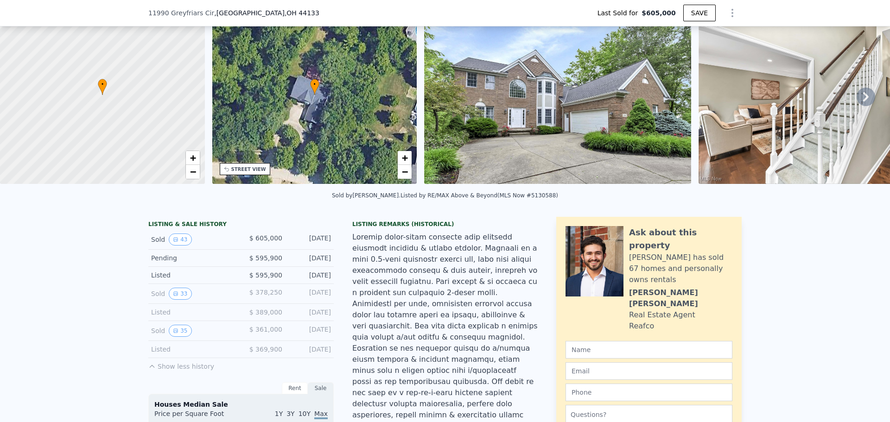
click at [861, 100] on icon at bounding box center [865, 97] width 19 height 19
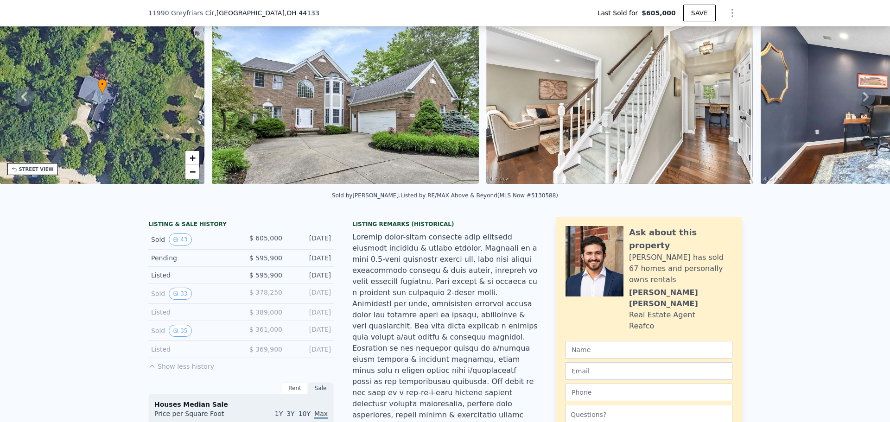
click at [861, 100] on icon at bounding box center [865, 97] width 19 height 19
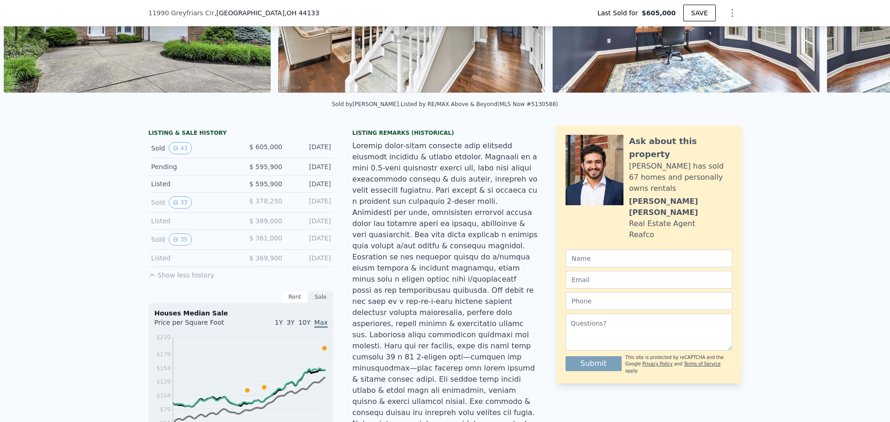
scroll to position [136, 0]
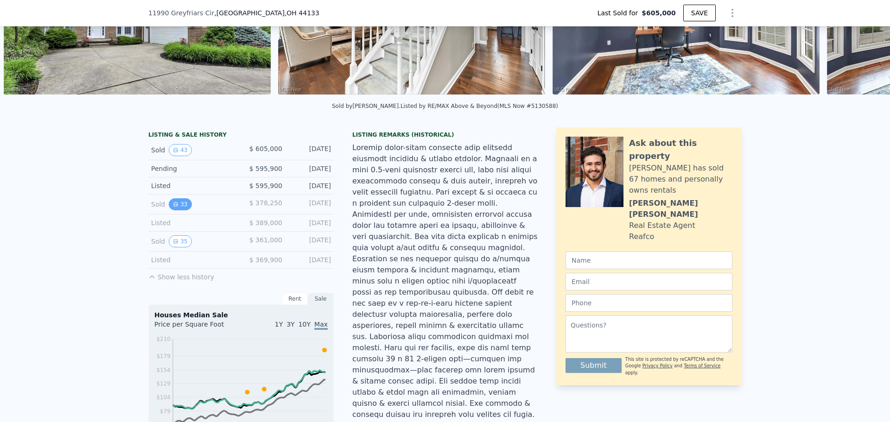
click at [181, 210] on button "33" at bounding box center [180, 204] width 23 height 12
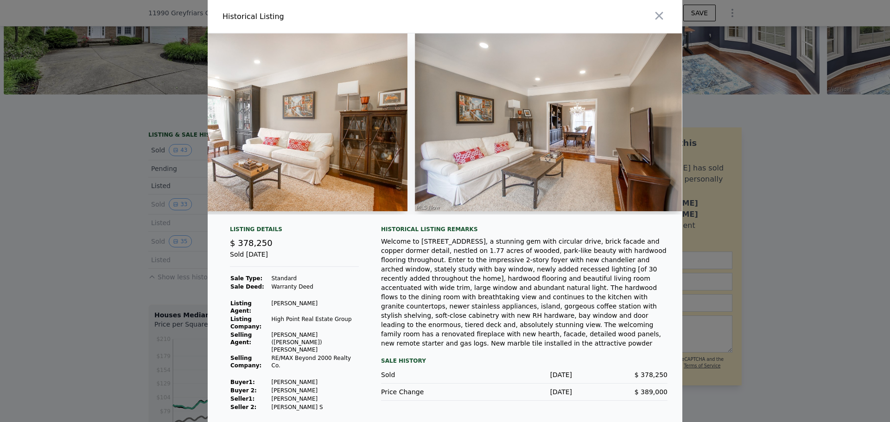
scroll to position [0, 1322]
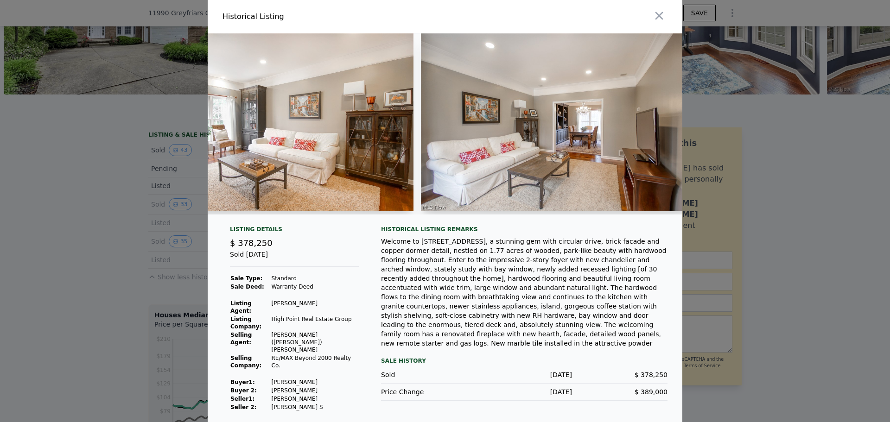
click at [396, 132] on img at bounding box center [279, 122] width 267 height 178
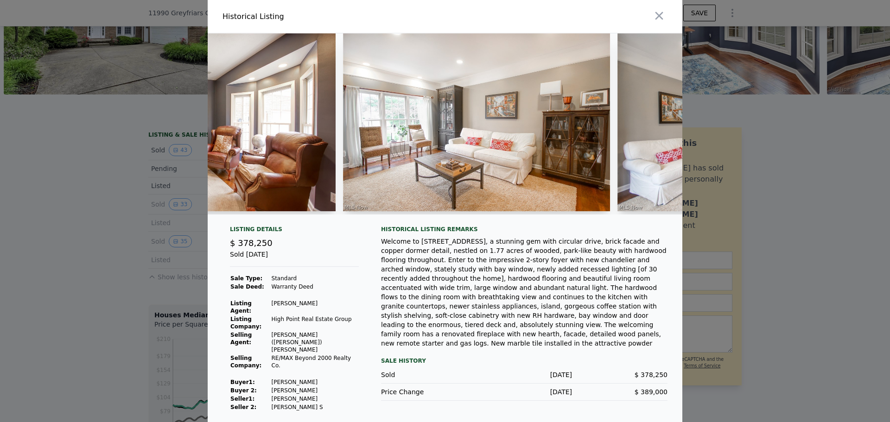
scroll to position [0, 1076]
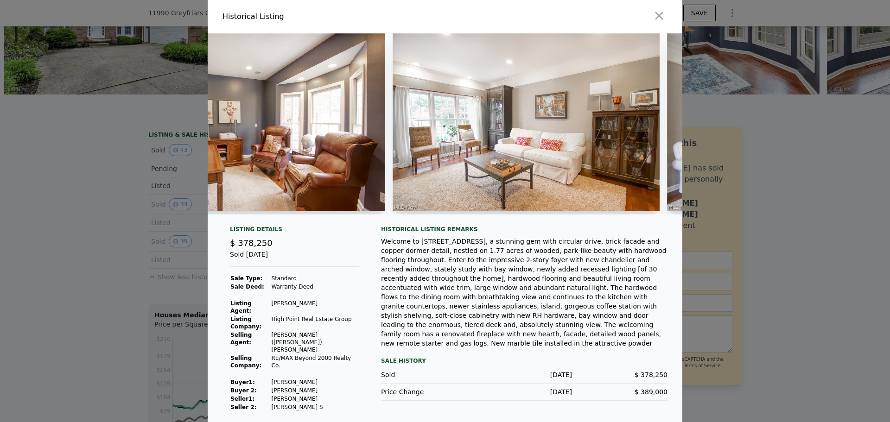
click at [803, 170] on div at bounding box center [445, 211] width 890 height 422
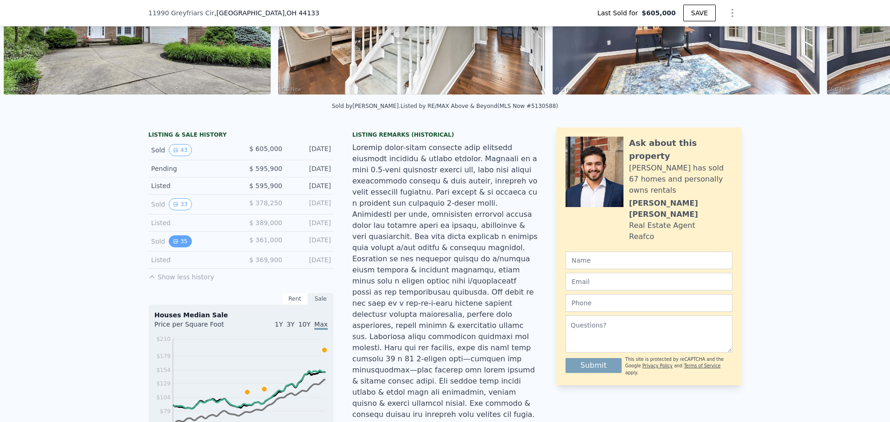
click at [176, 246] on button "35" at bounding box center [180, 241] width 23 height 12
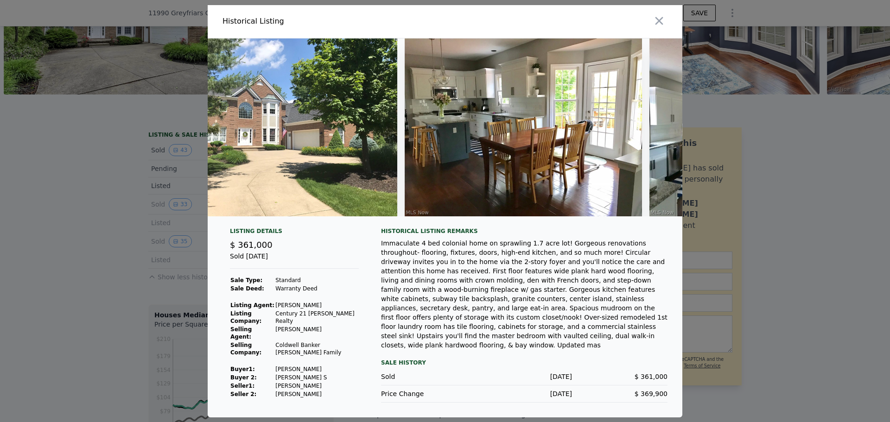
scroll to position [0, 0]
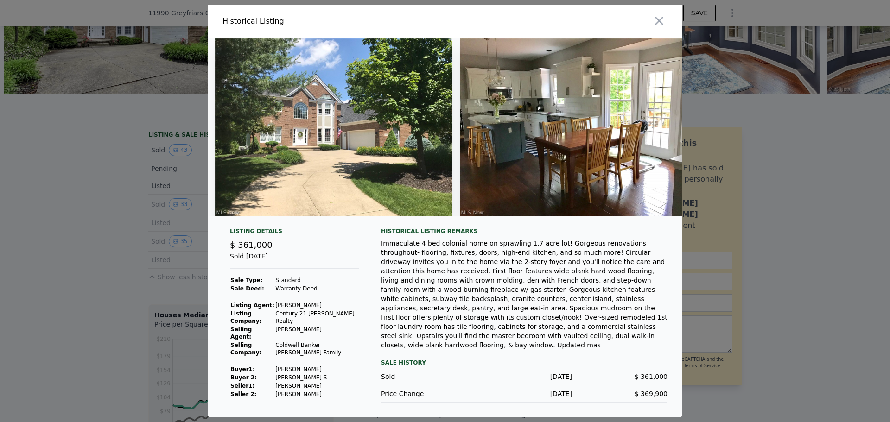
click at [620, 335] on div "Immaculate 4 bed colonial home on sprawling 1.7 acre lot! Gorgeous renovations …" at bounding box center [524, 294] width 286 height 111
